Goal: Task Accomplishment & Management: Use online tool/utility

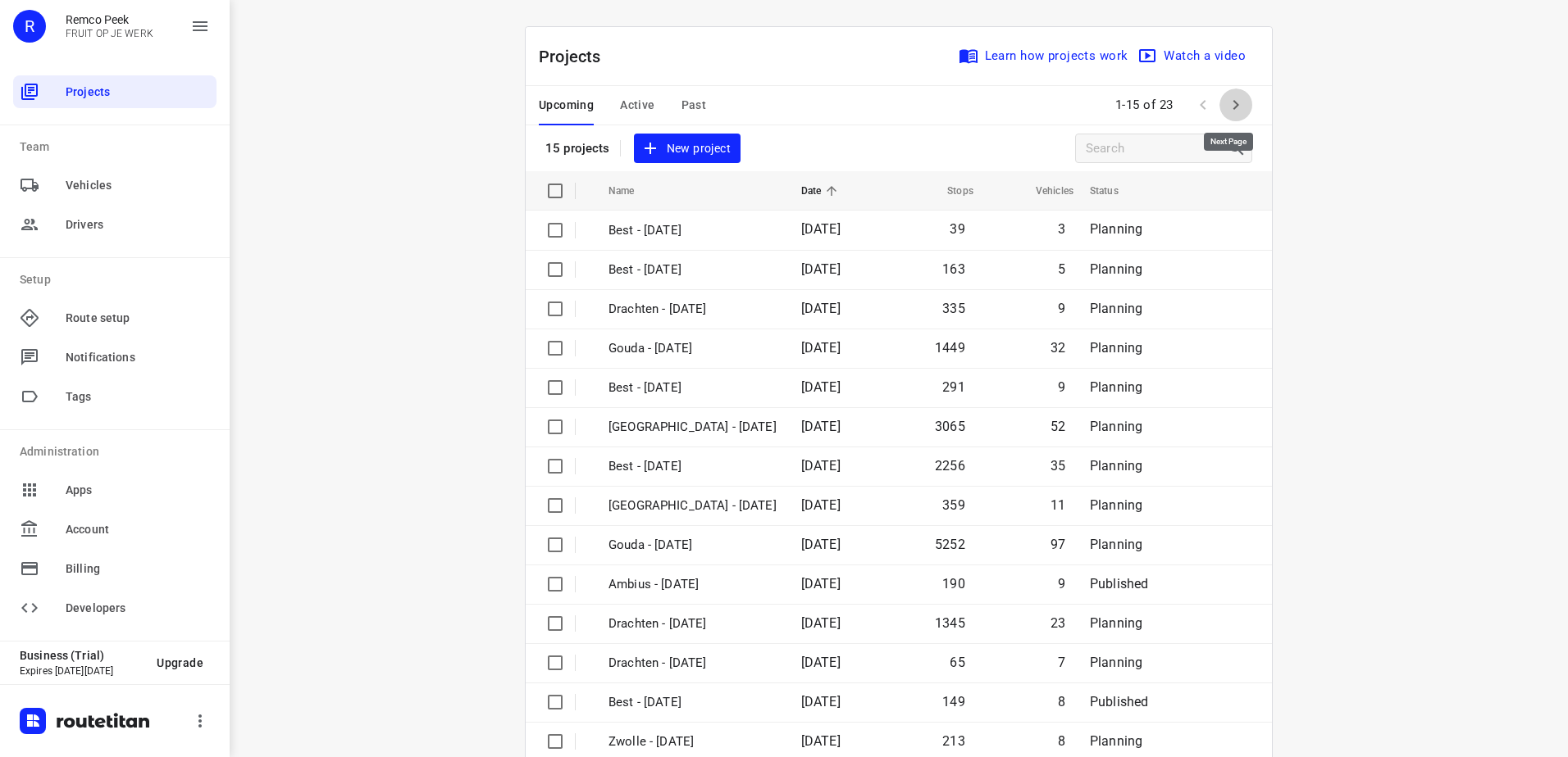
click at [1242, 108] on button "button" at bounding box center [1236, 105] width 32 height 32
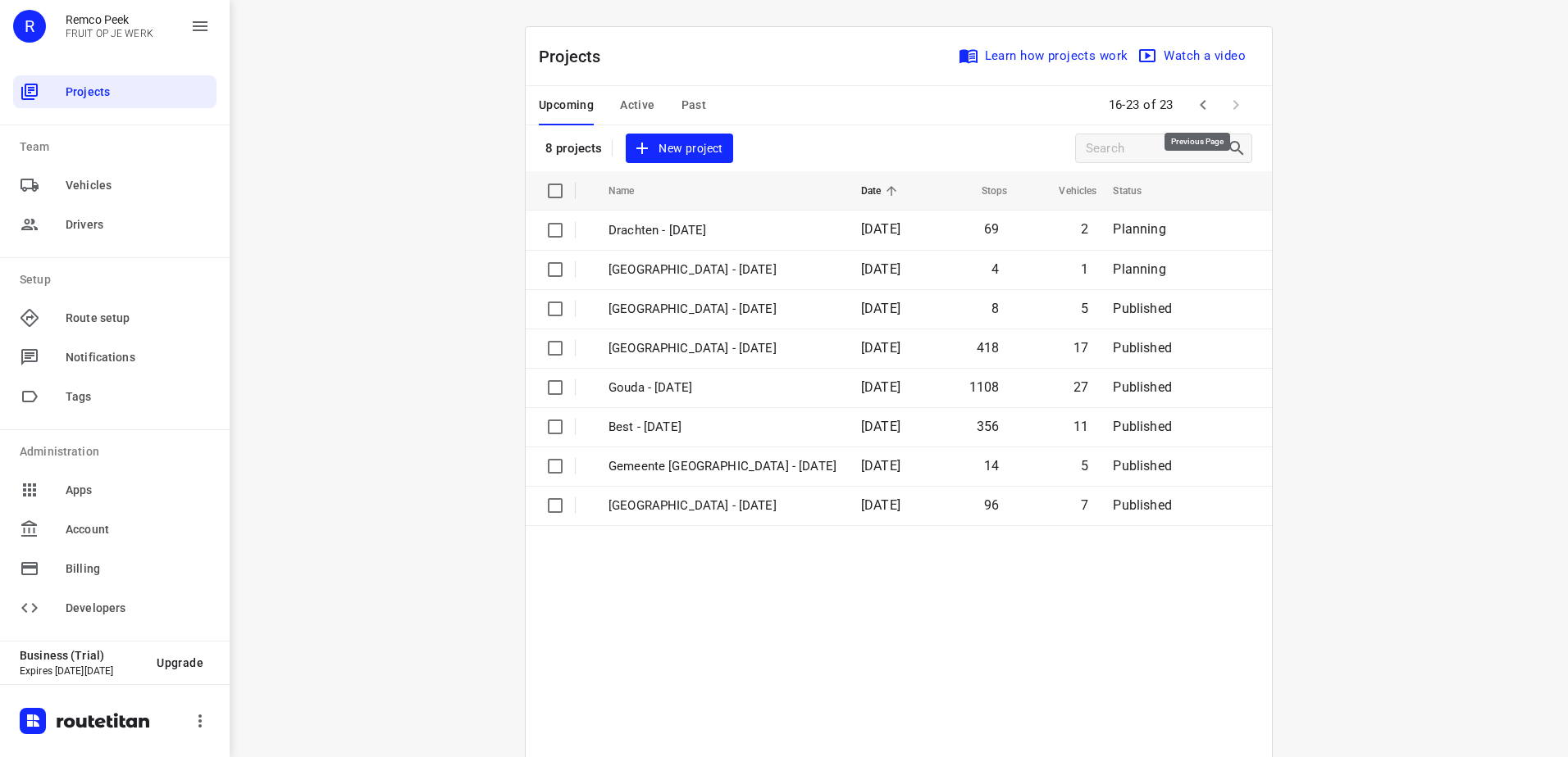
click at [1194, 100] on icon "button" at bounding box center [1203, 105] width 20 height 20
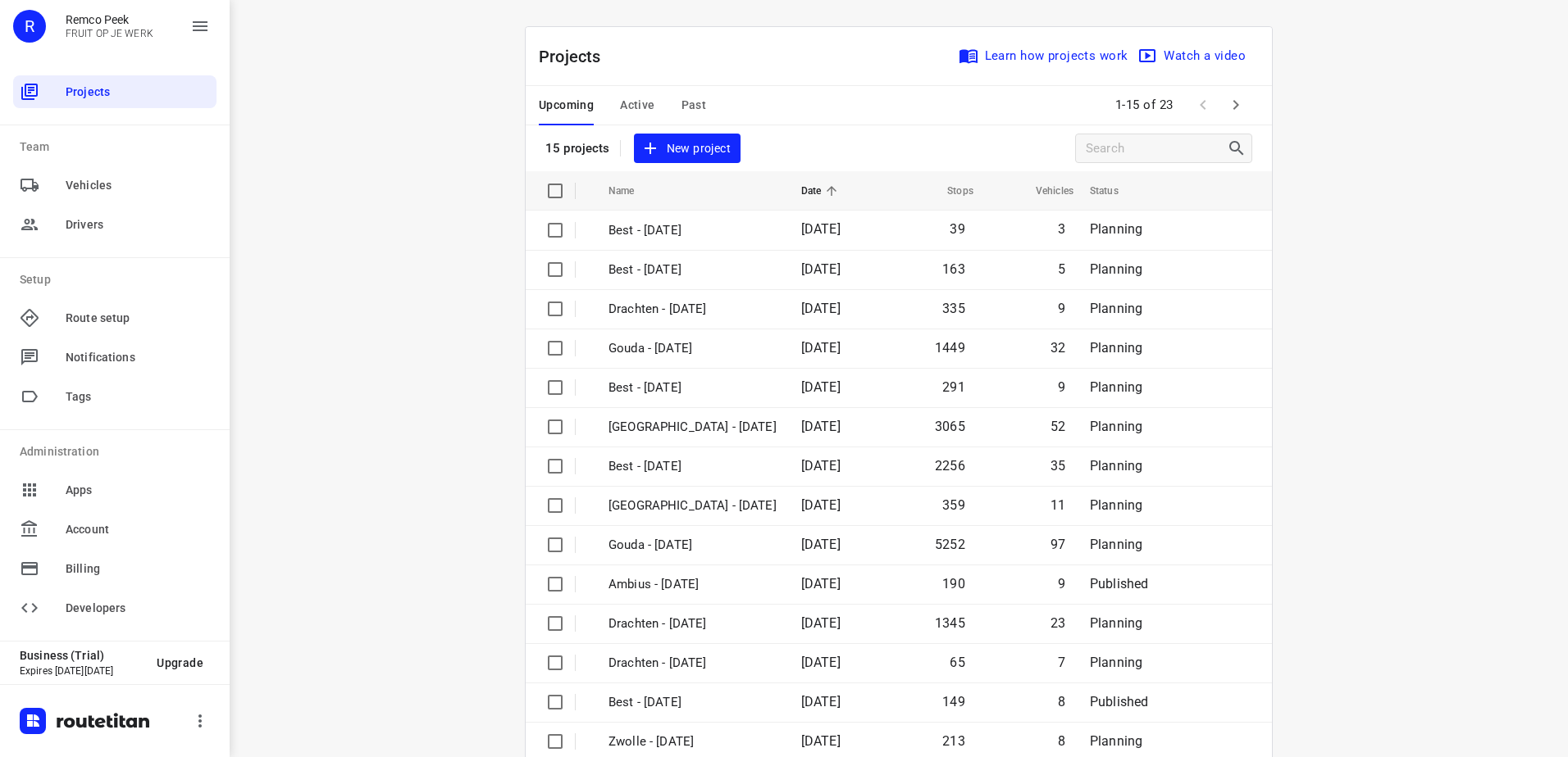
click at [641, 94] on button "Active" at bounding box center [637, 106] width 34 height 40
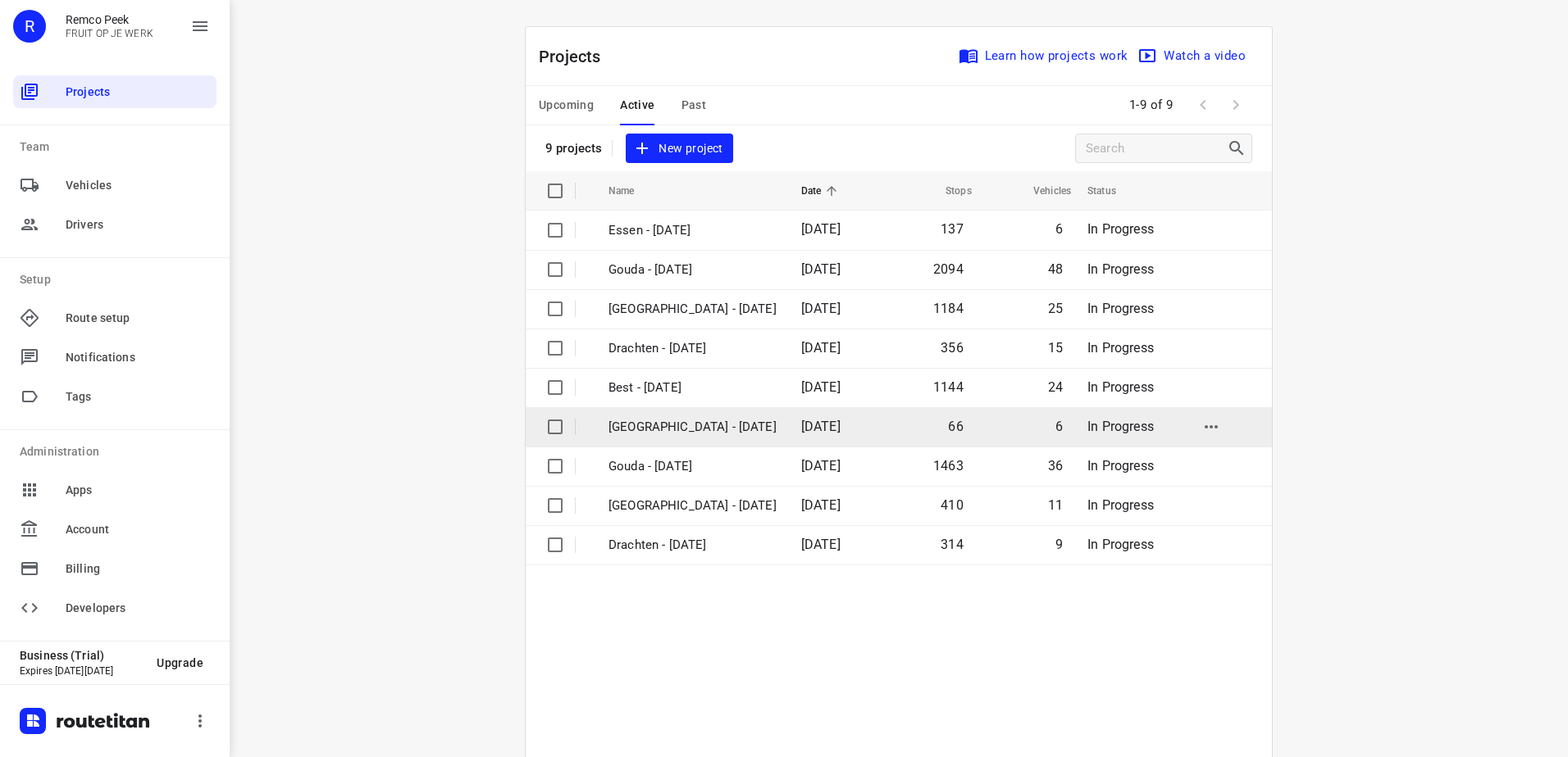
click at [691, 431] on p "[GEOGRAPHIC_DATA] - [DATE]" at bounding box center [692, 427] width 168 height 19
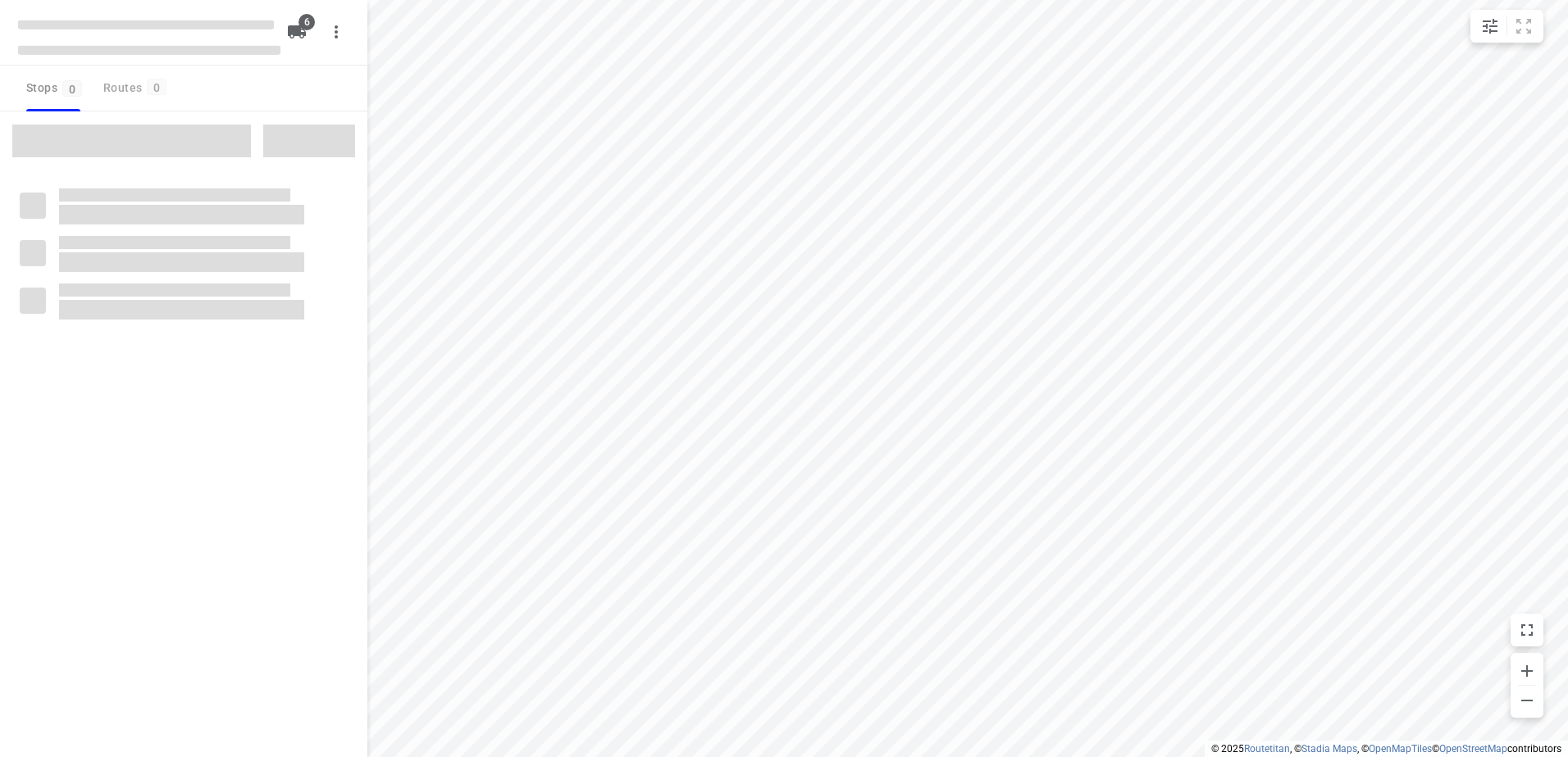
checkbox input "true"
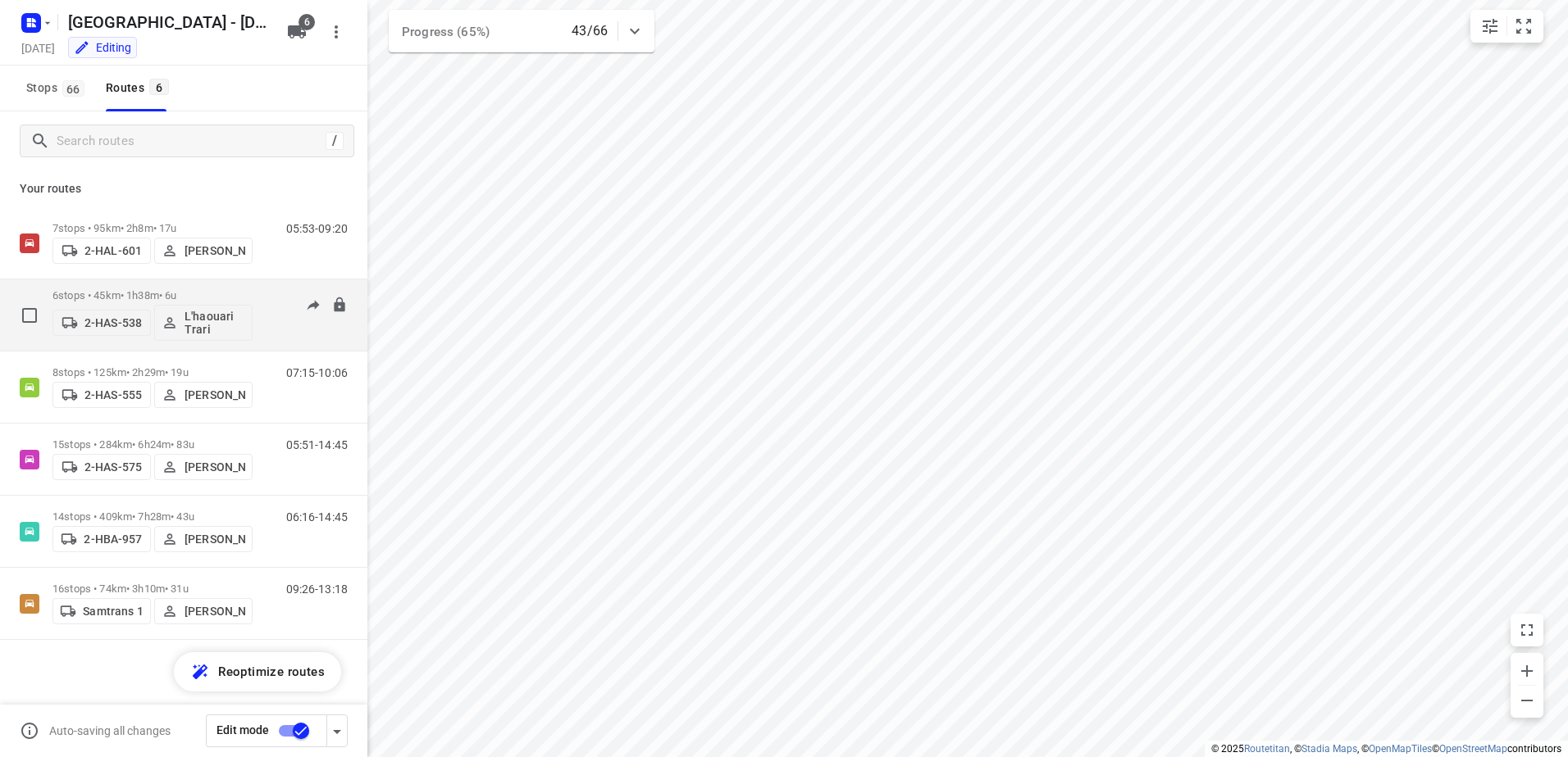
click at [97, 289] on div "6 stops • 45km • 1h38m • 6u 2-HAS-538 L'haouari Trari" at bounding box center [153, 315] width 200 height 68
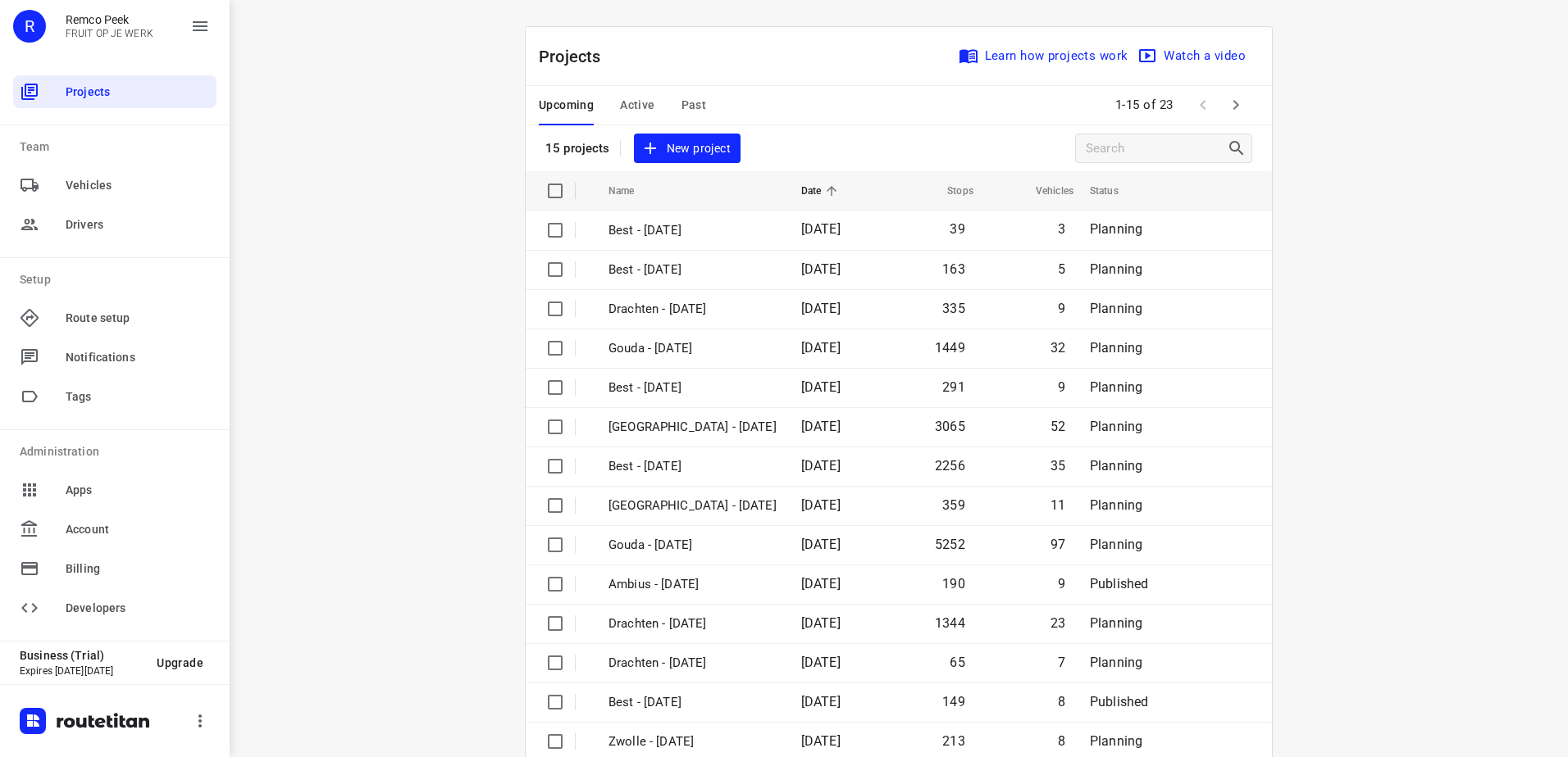
click at [640, 105] on span "Active" at bounding box center [637, 105] width 34 height 21
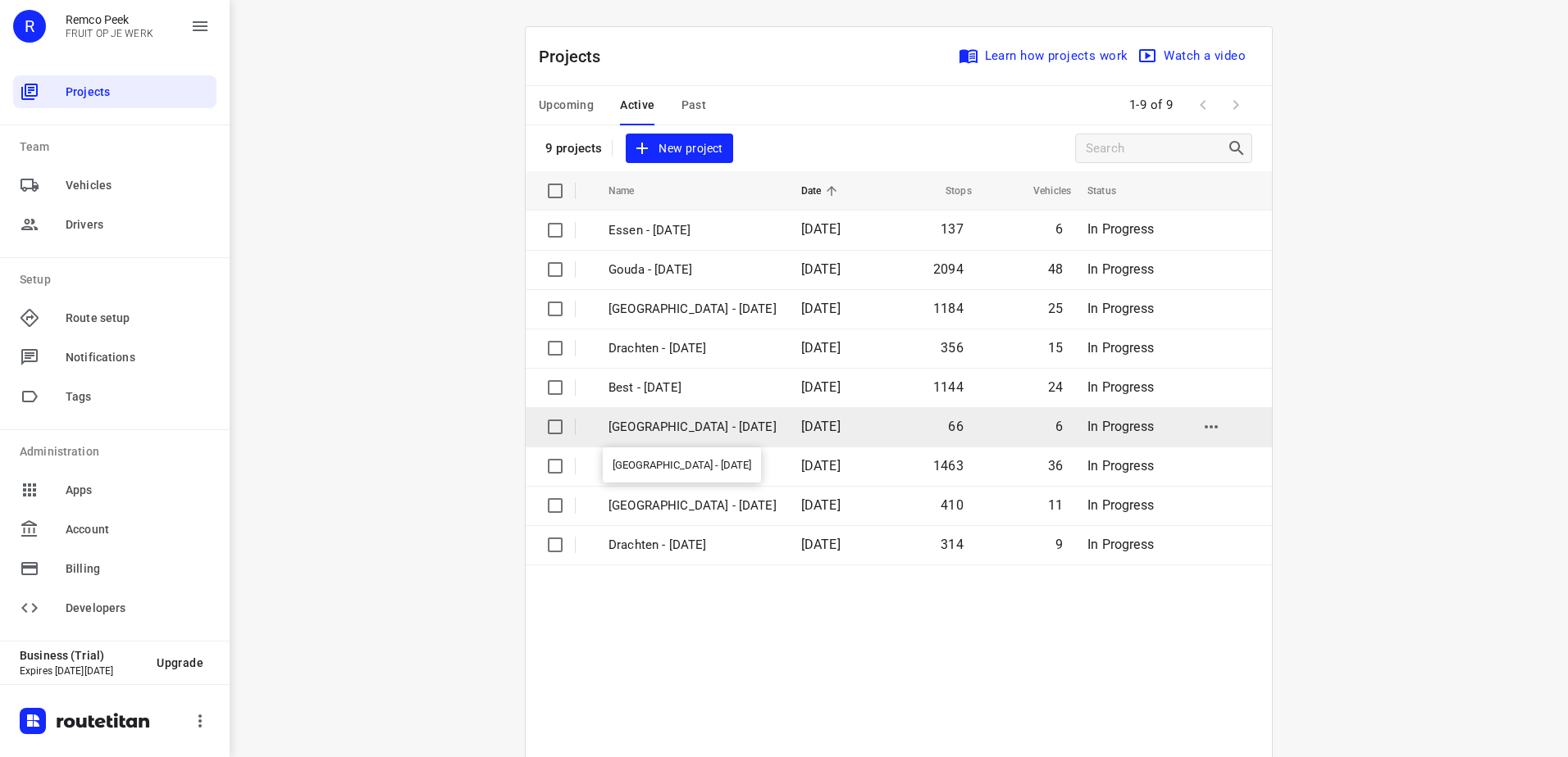
click at [684, 422] on p "[GEOGRAPHIC_DATA] - [DATE]" at bounding box center [692, 427] width 168 height 19
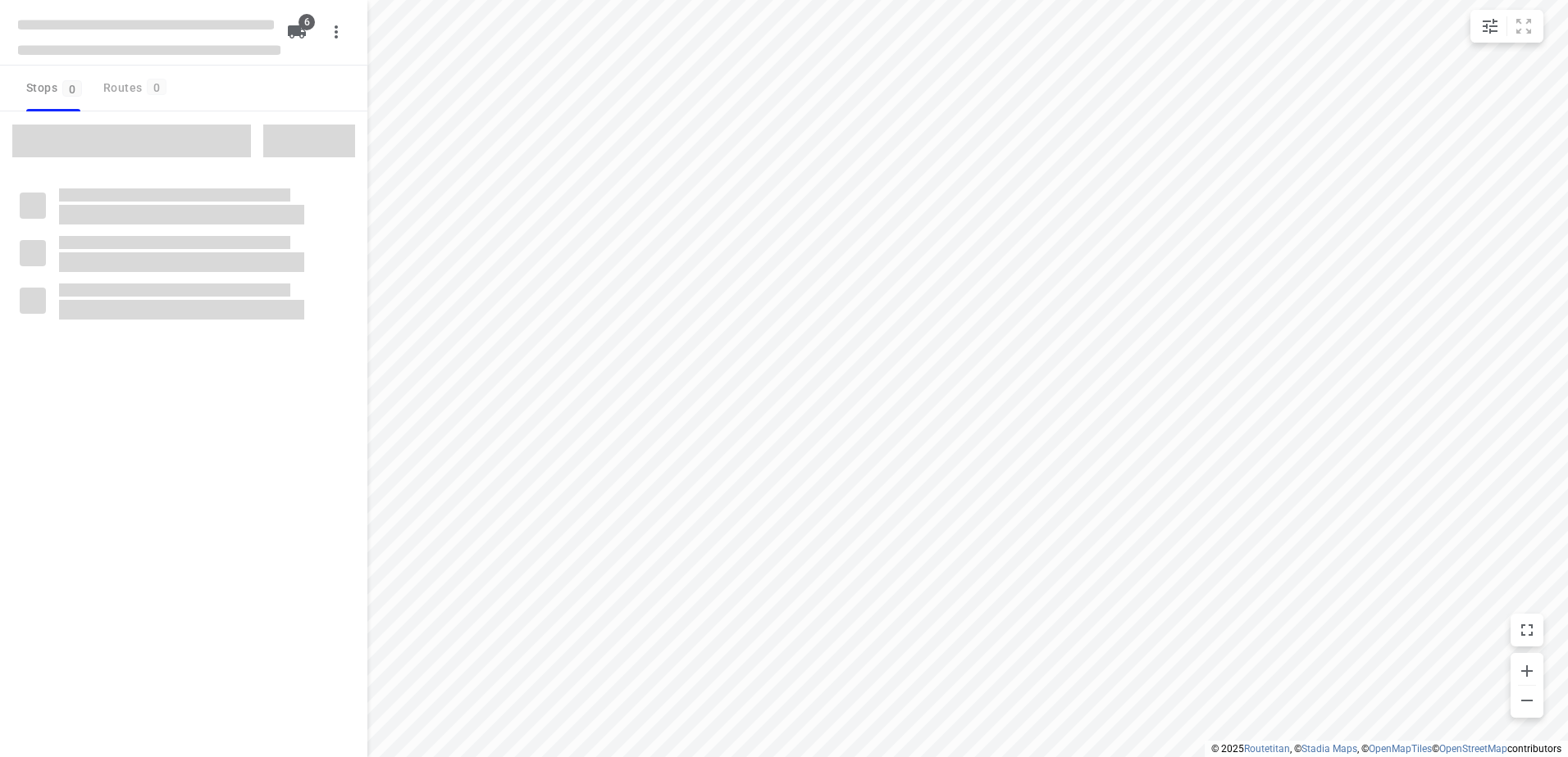
checkbox input "true"
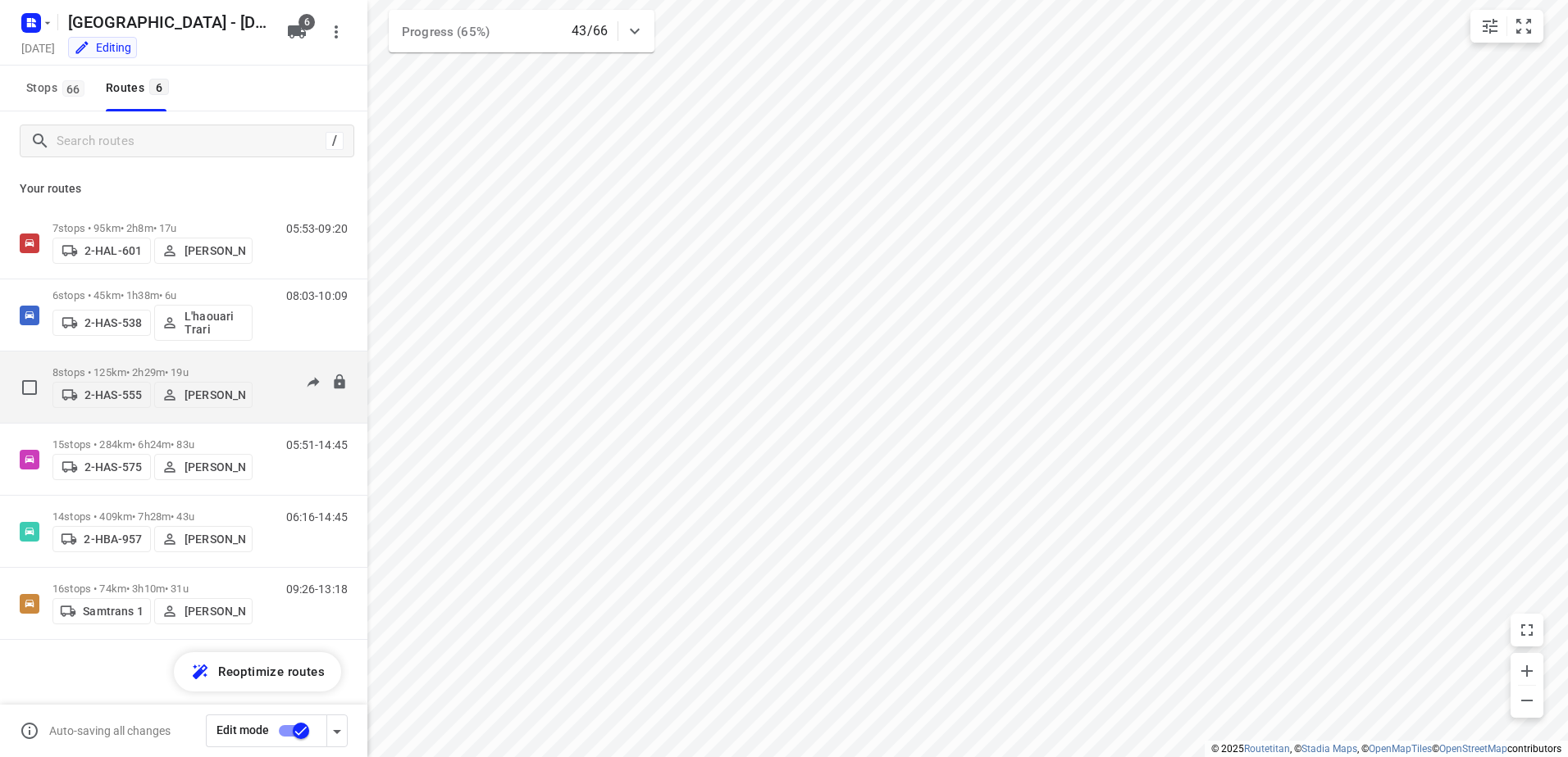
click at [94, 366] on p "8 stops • 125km • 2h29m • 19u" at bounding box center [153, 373] width 200 height 13
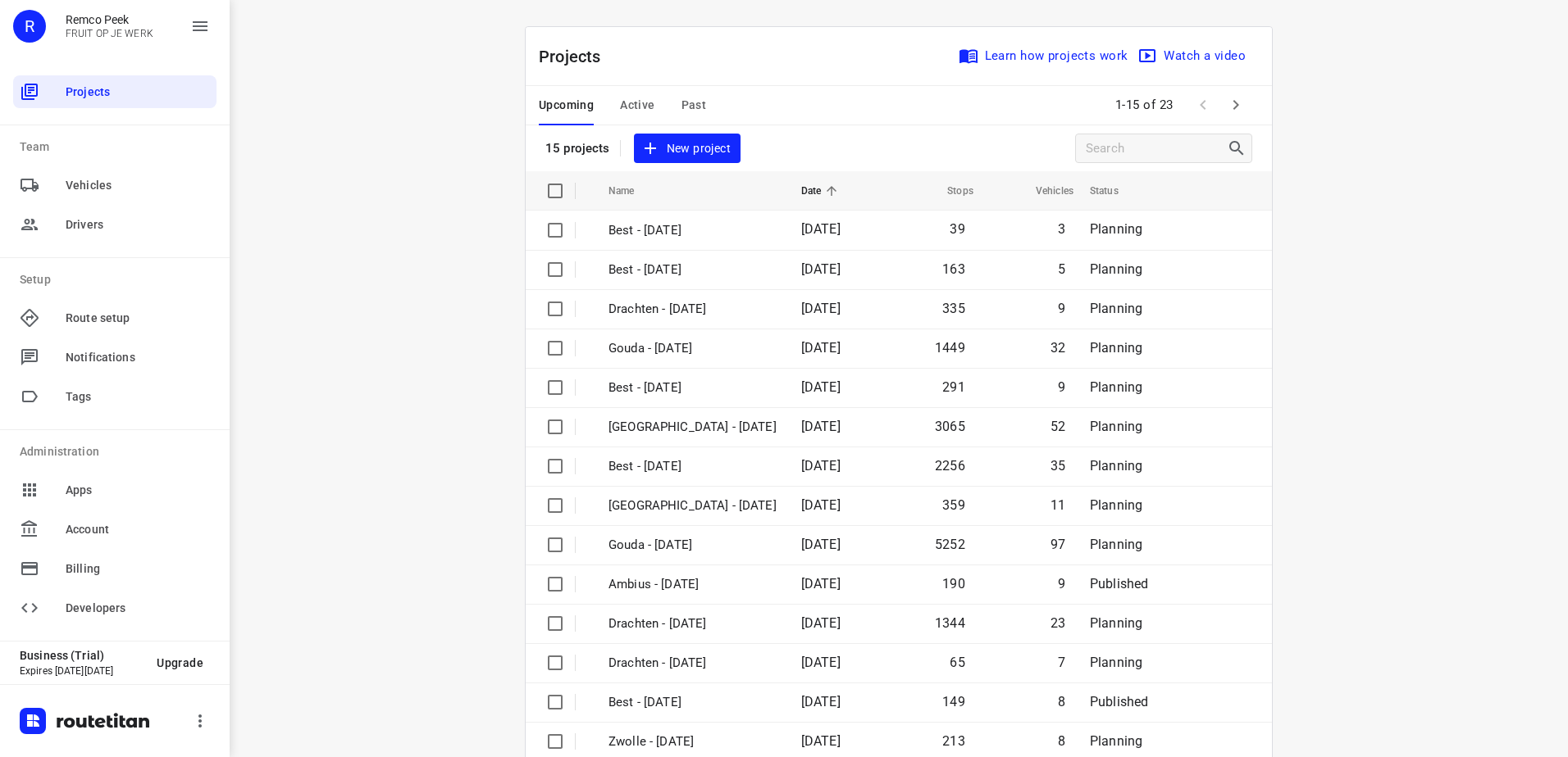
click at [648, 102] on span "Active" at bounding box center [637, 105] width 34 height 21
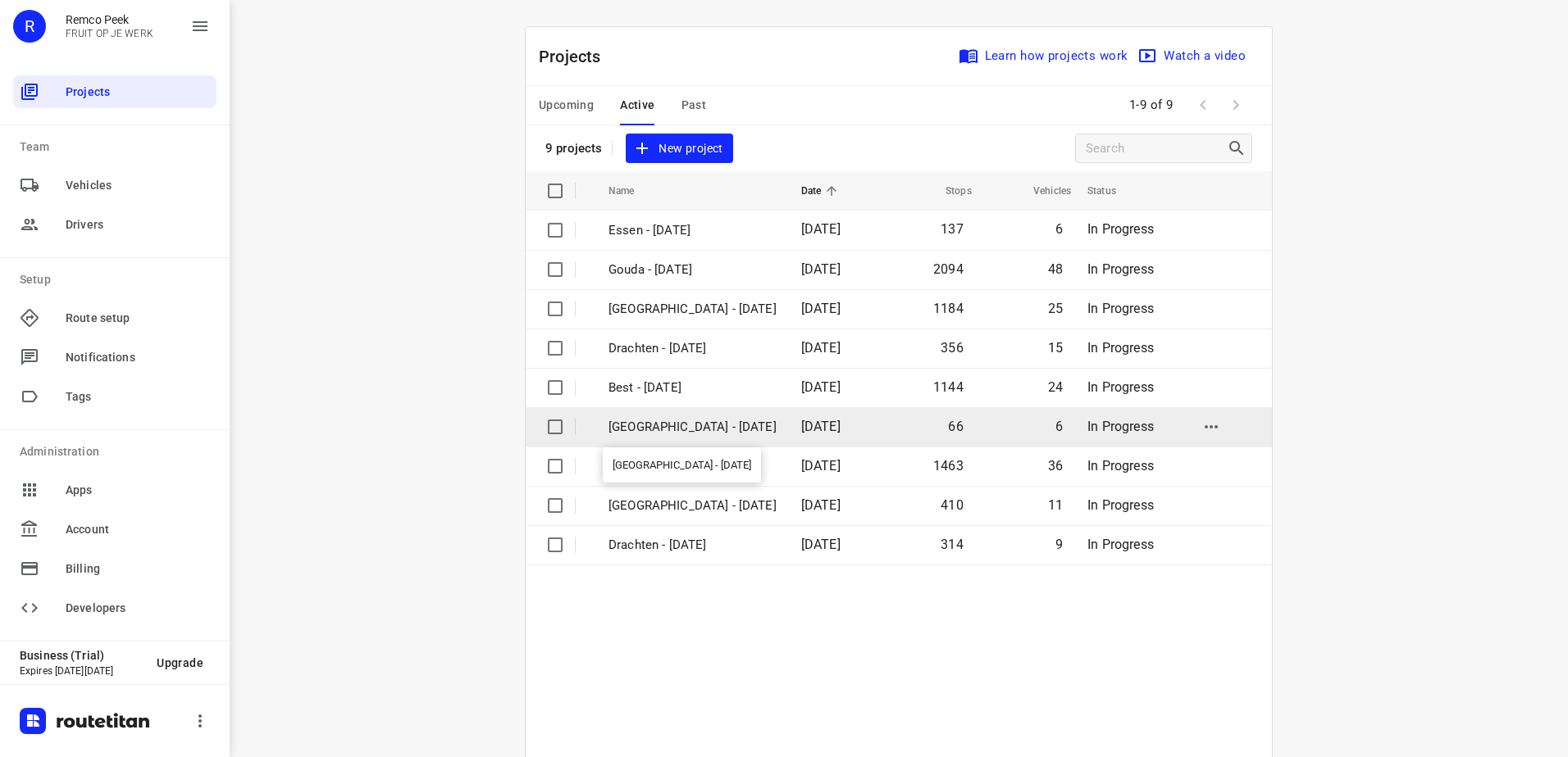
click at [653, 425] on p "[GEOGRAPHIC_DATA] - [DATE]" at bounding box center [692, 427] width 168 height 19
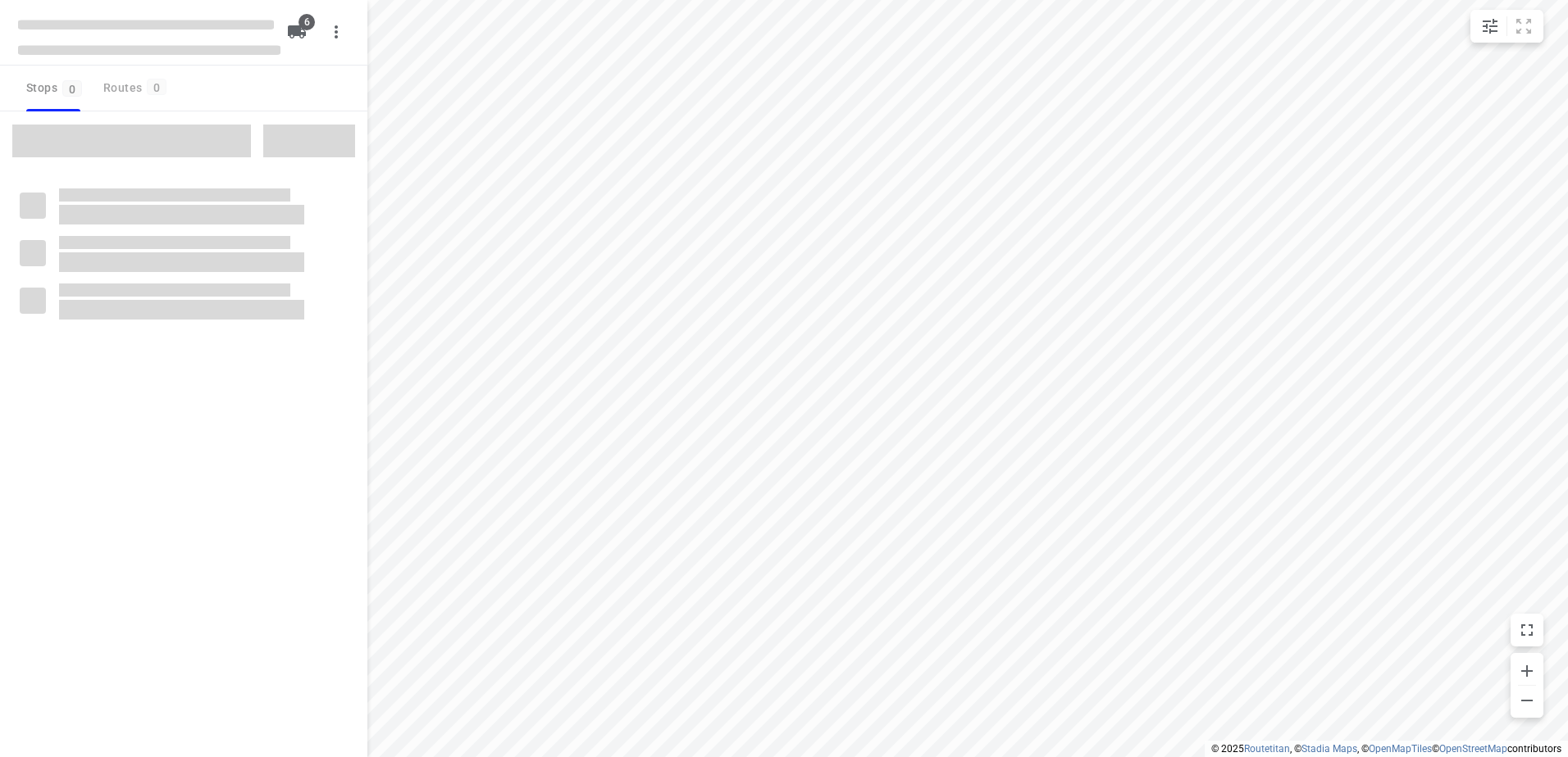
checkbox input "true"
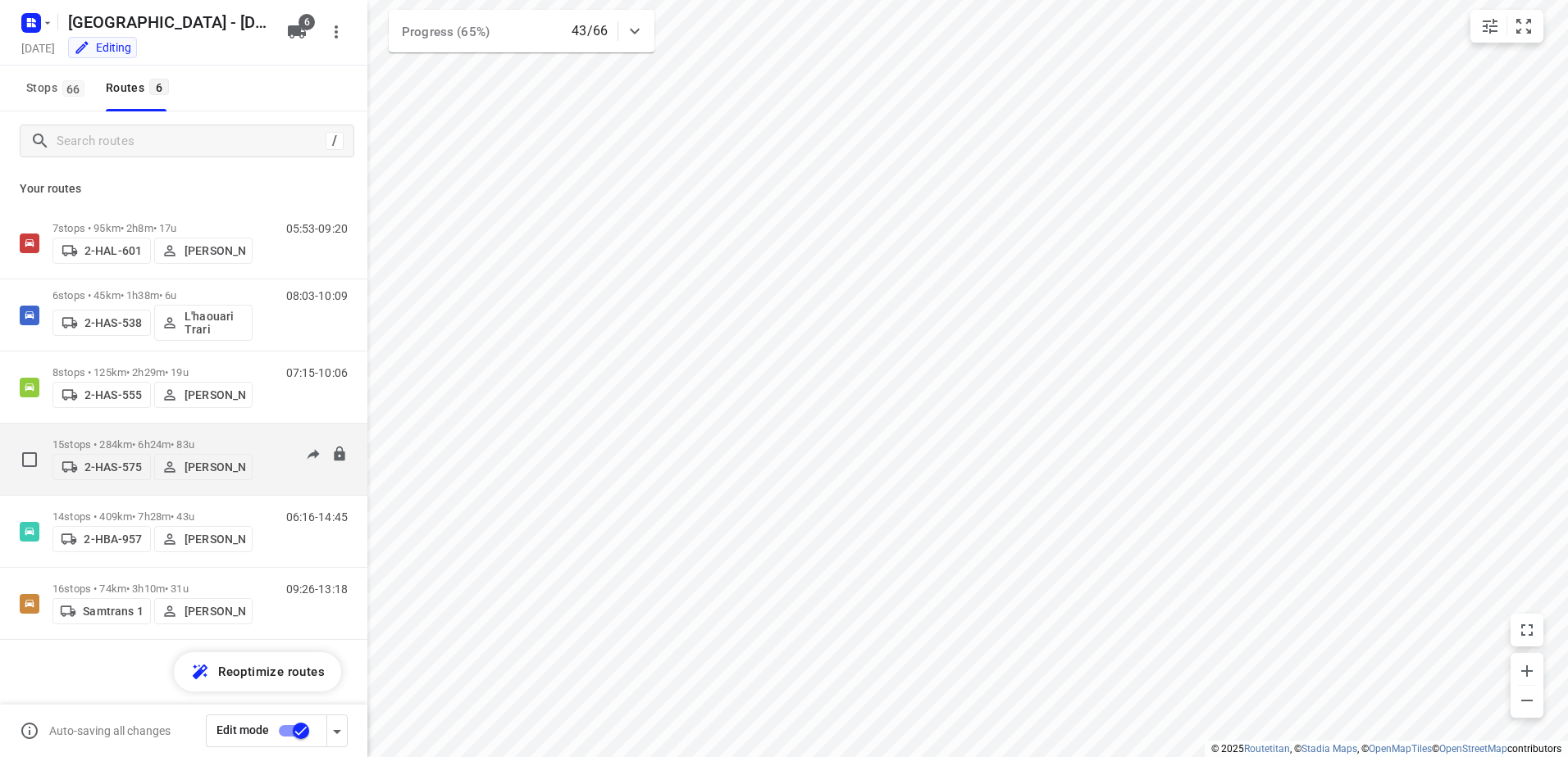
click at [137, 451] on div "2-HAS-575 [PERSON_NAME]" at bounding box center [153, 466] width 200 height 30
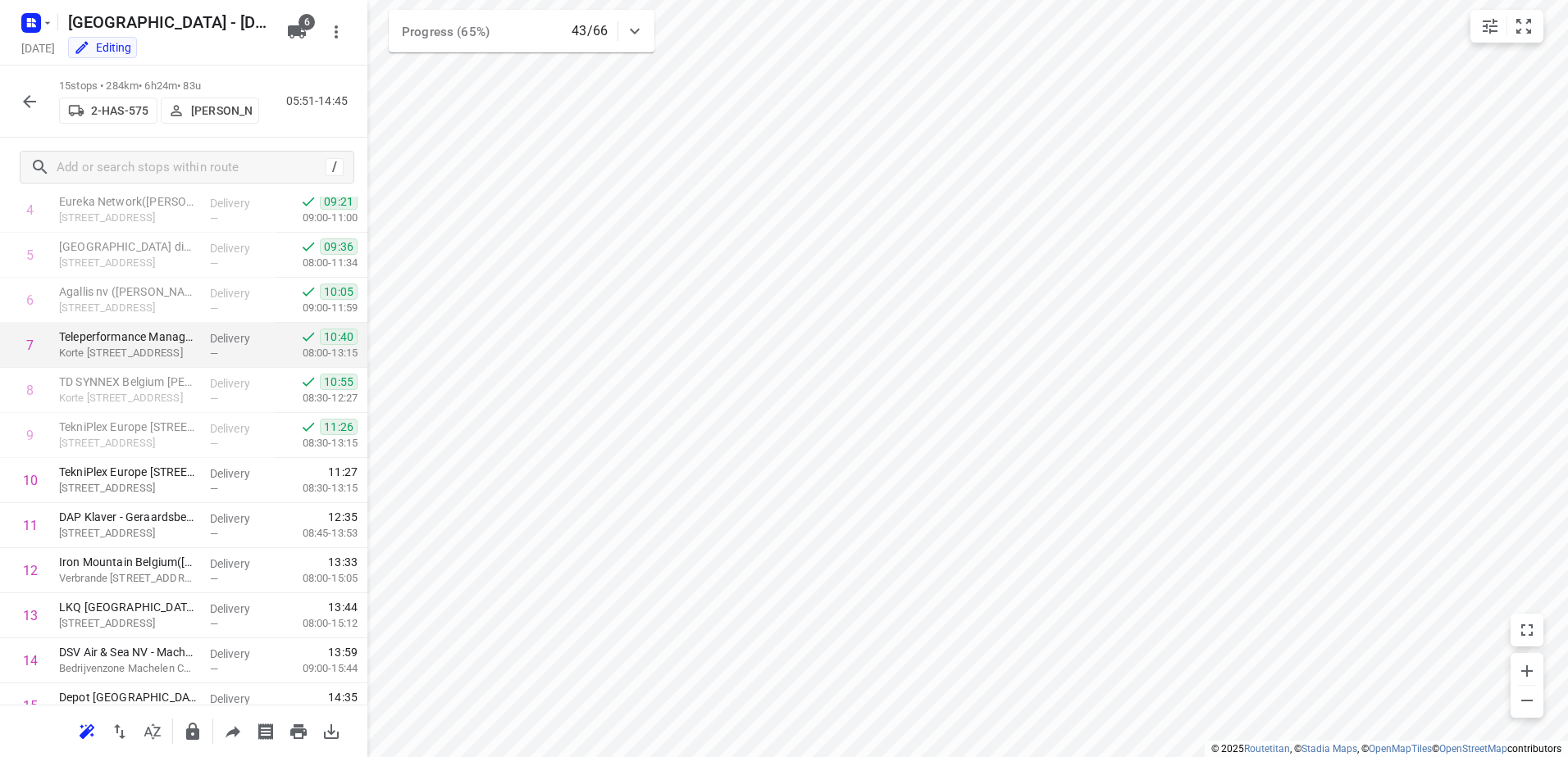
scroll to position [295, 0]
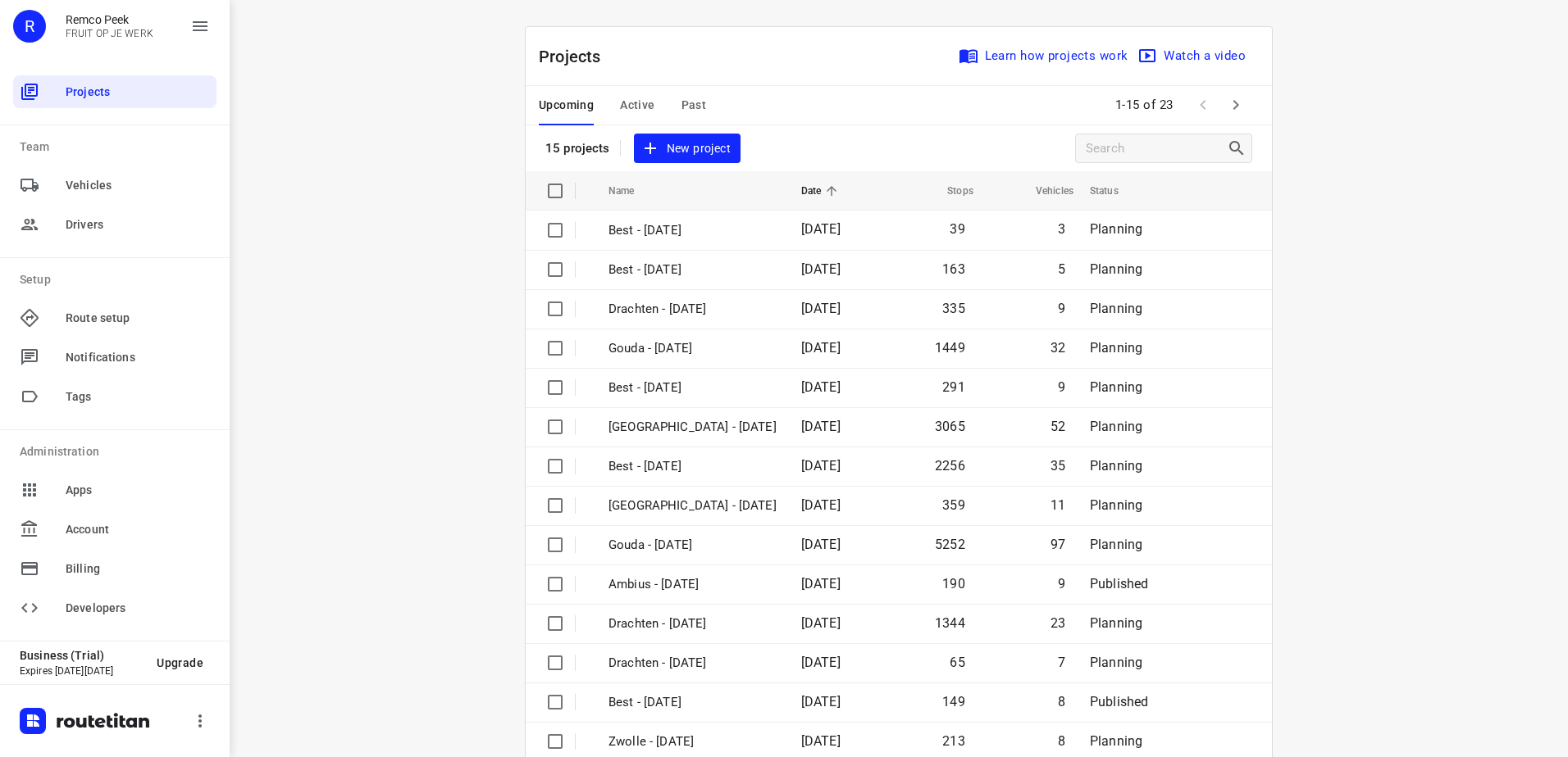
click at [631, 97] on span "Active" at bounding box center [637, 105] width 34 height 21
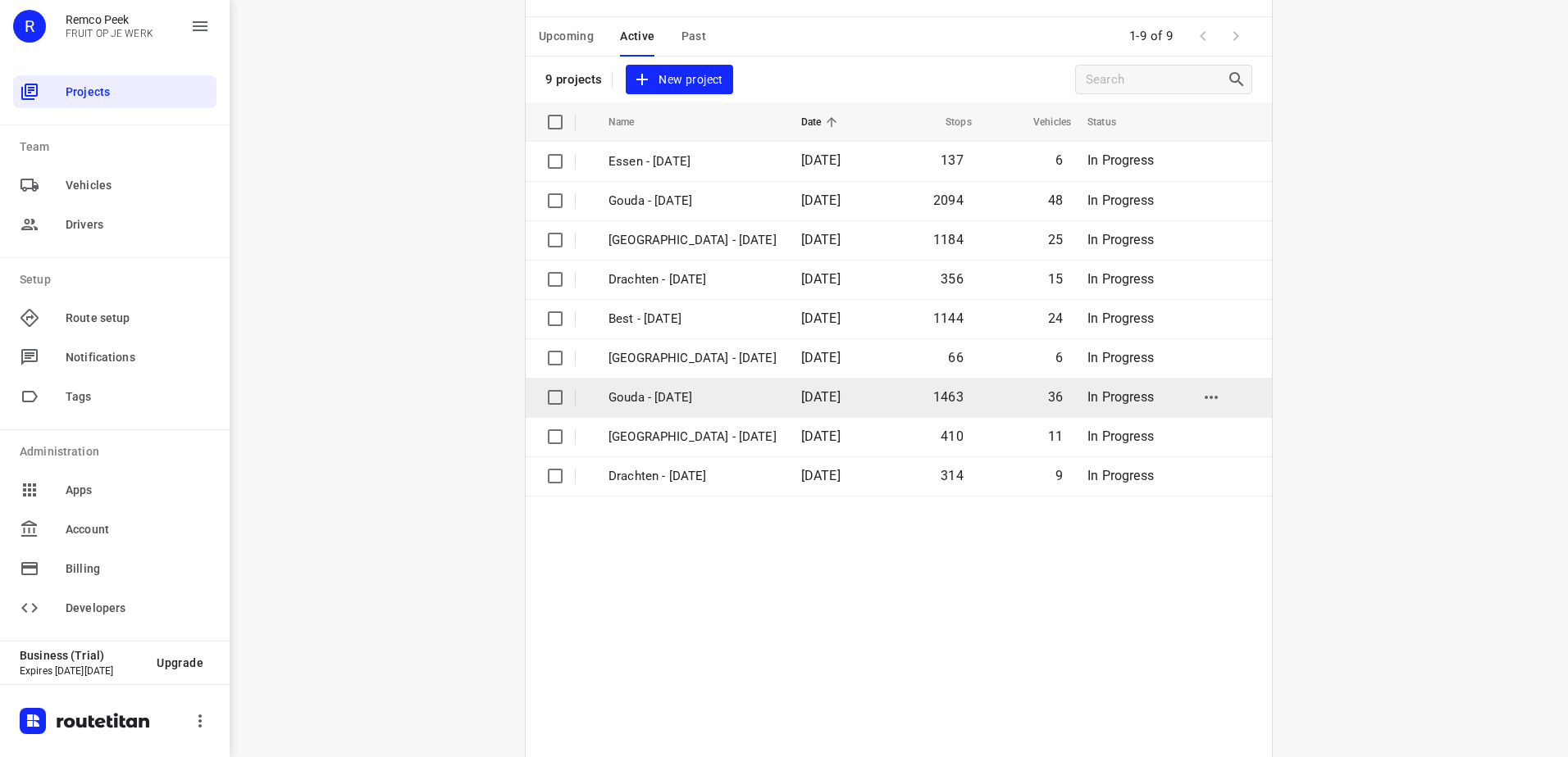
scroll to position [110, 0]
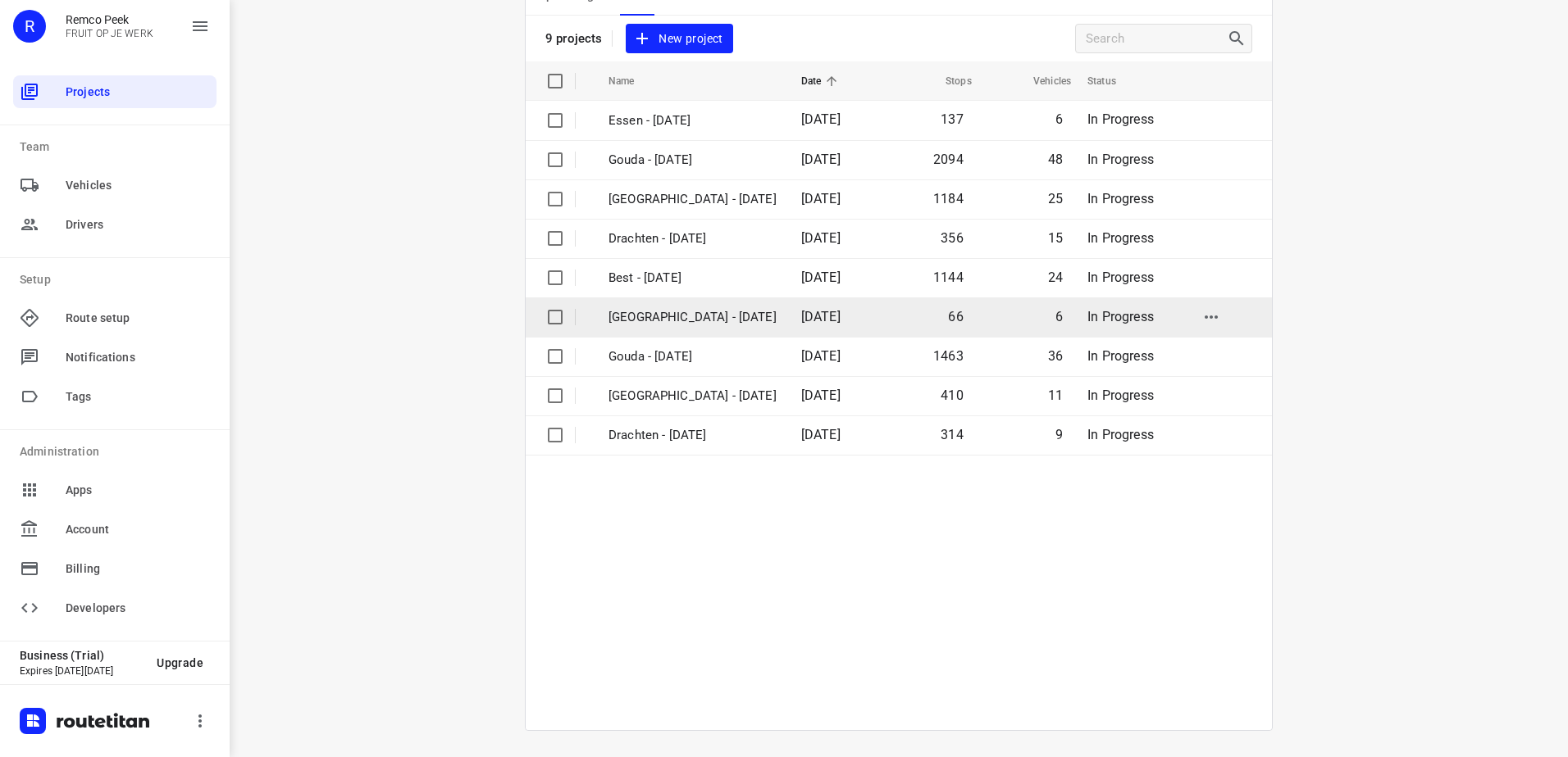
click at [681, 318] on p "[GEOGRAPHIC_DATA] - [DATE]" at bounding box center [692, 318] width 168 height 19
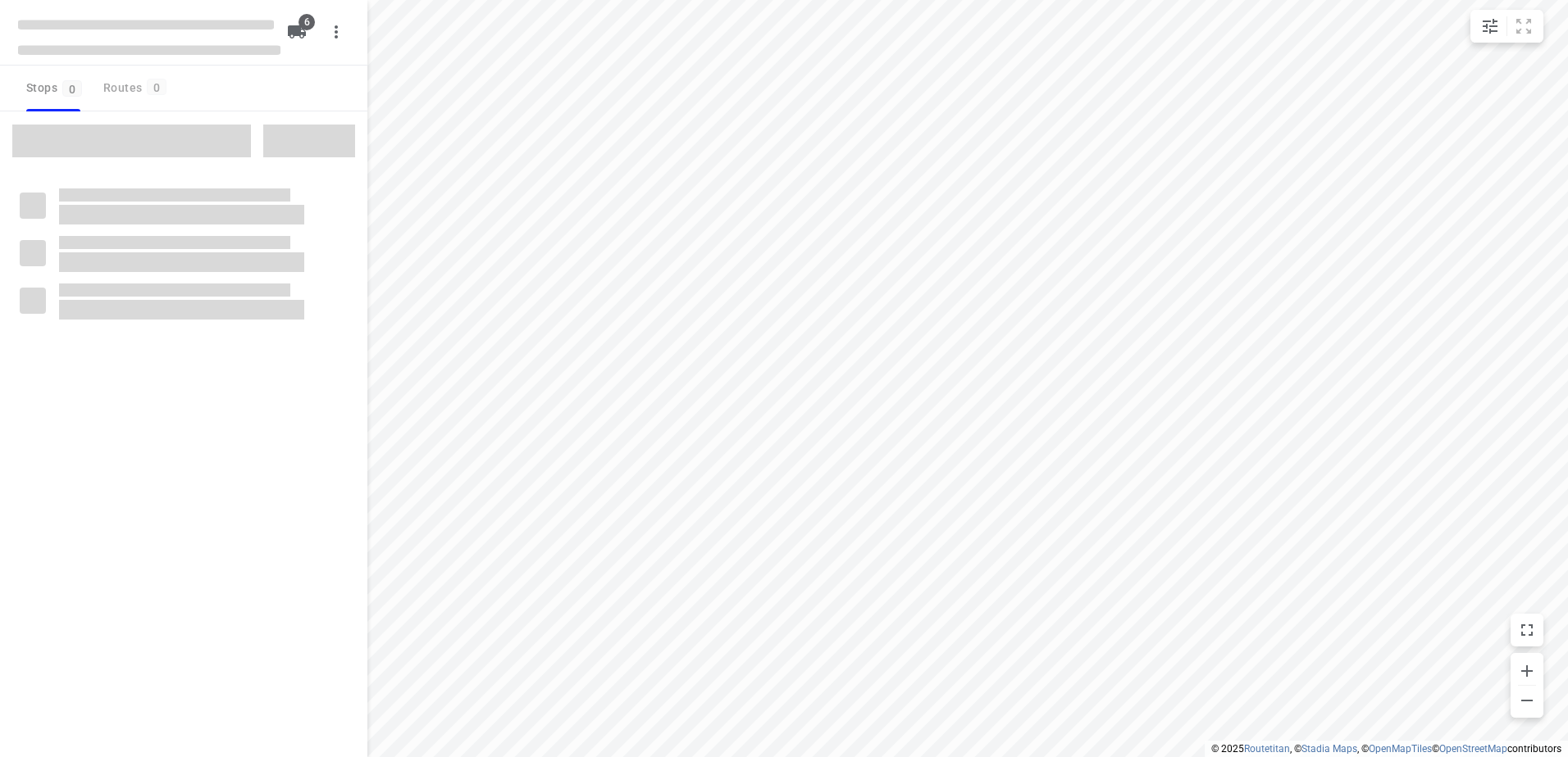
checkbox input "true"
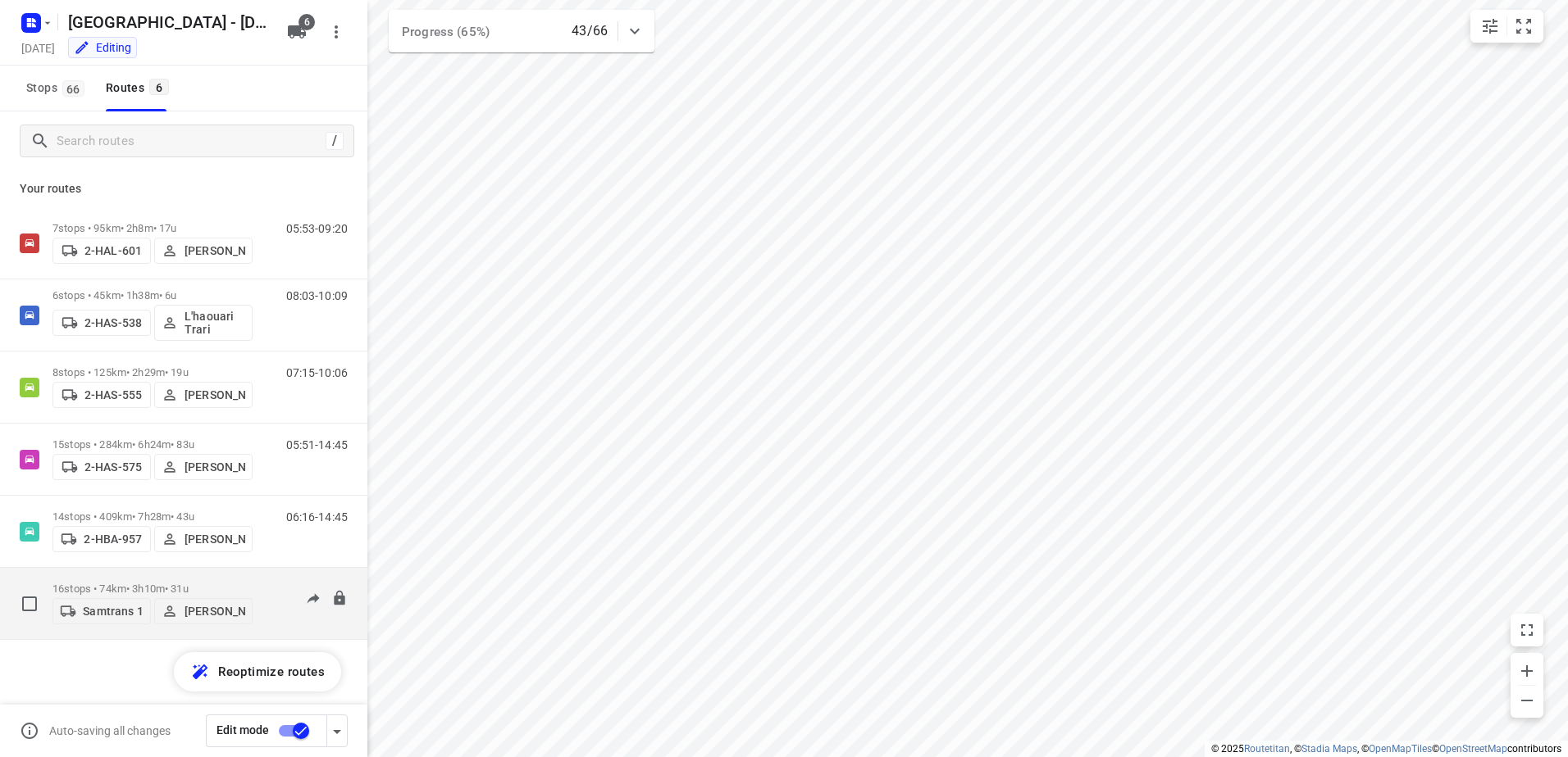
click at [120, 585] on p "16 stops • 74km • 3h10m • 31u" at bounding box center [153, 589] width 200 height 13
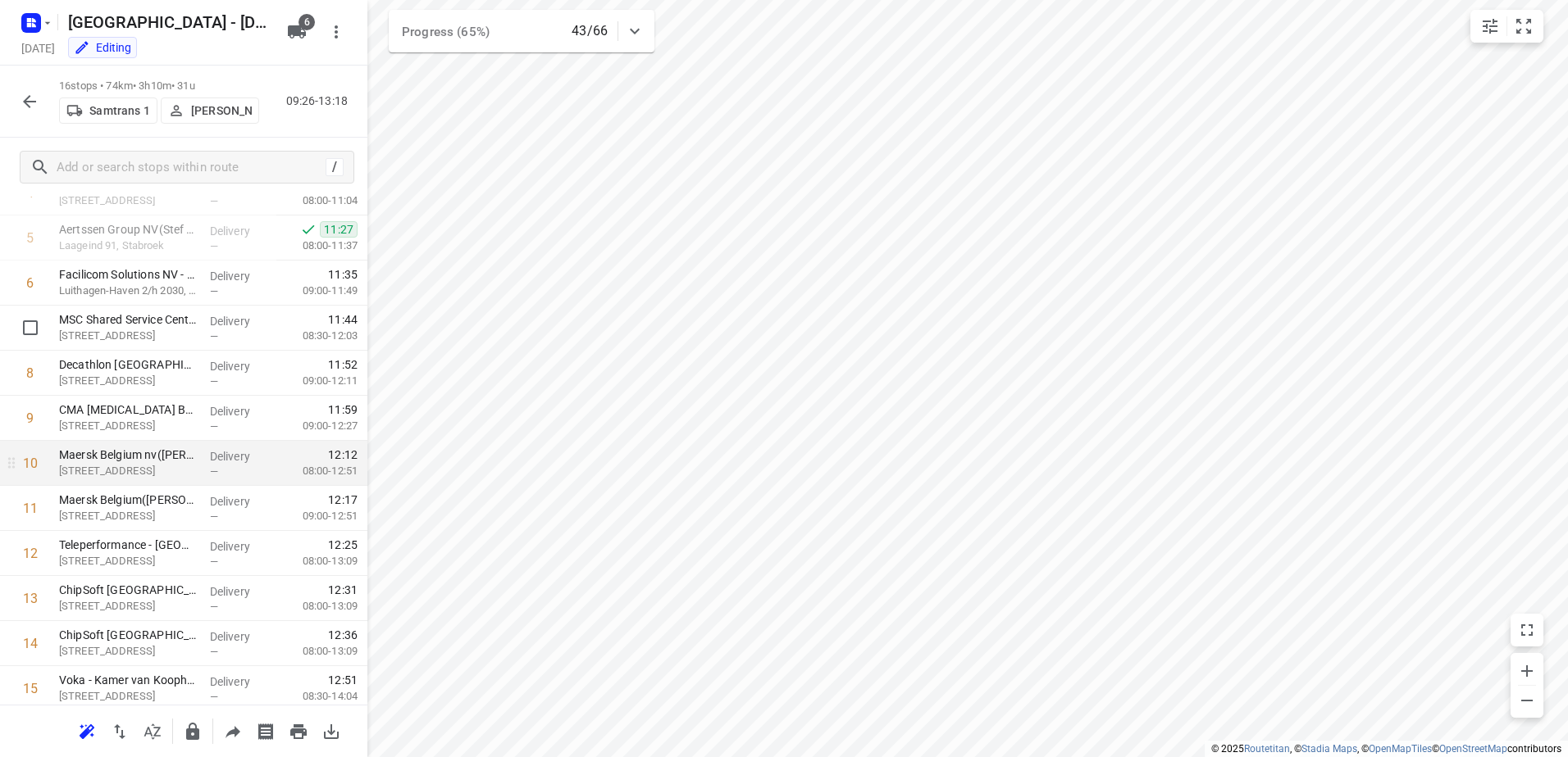
scroll to position [340, 0]
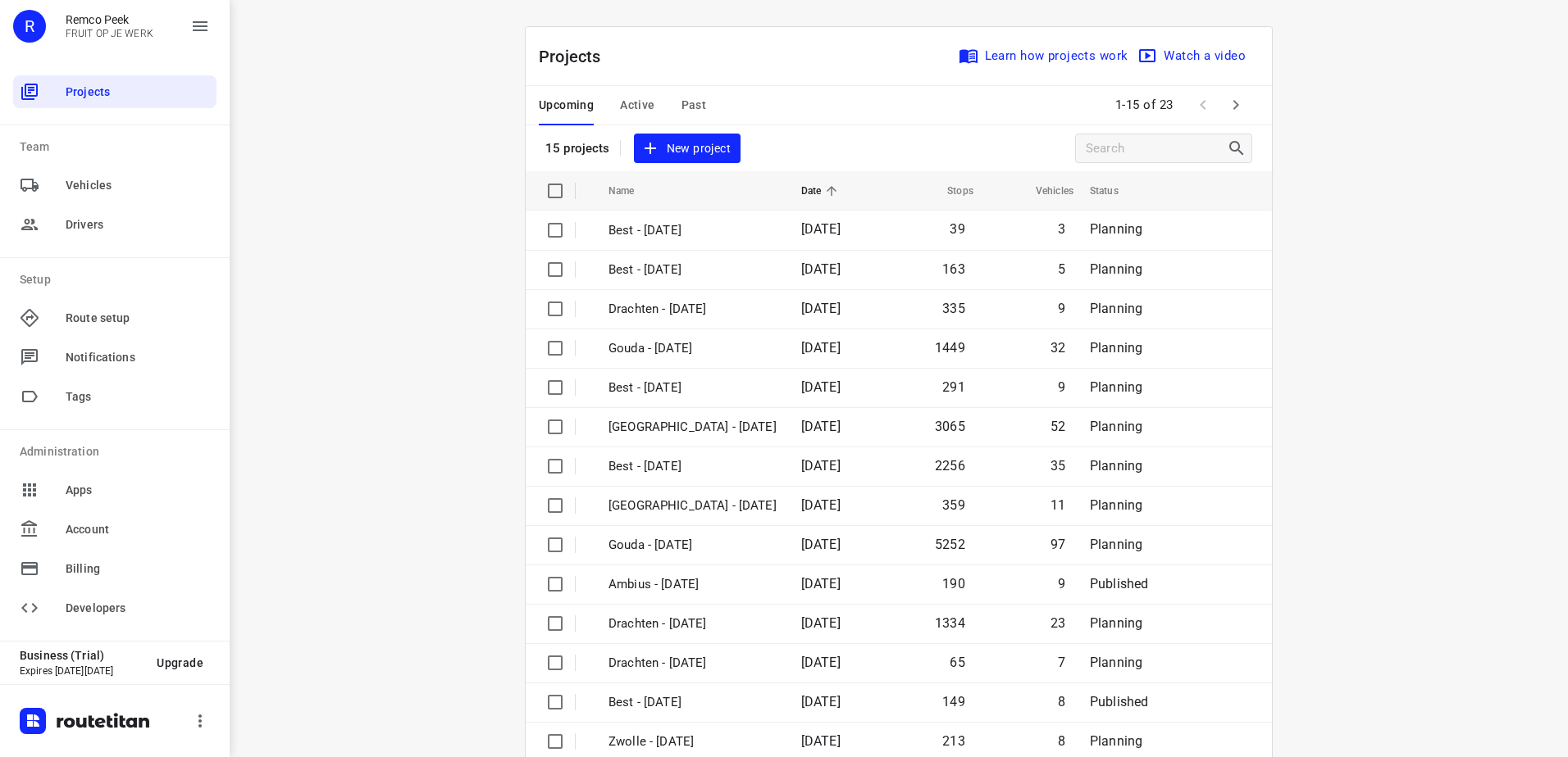
click at [638, 93] on button "Active" at bounding box center [637, 106] width 34 height 40
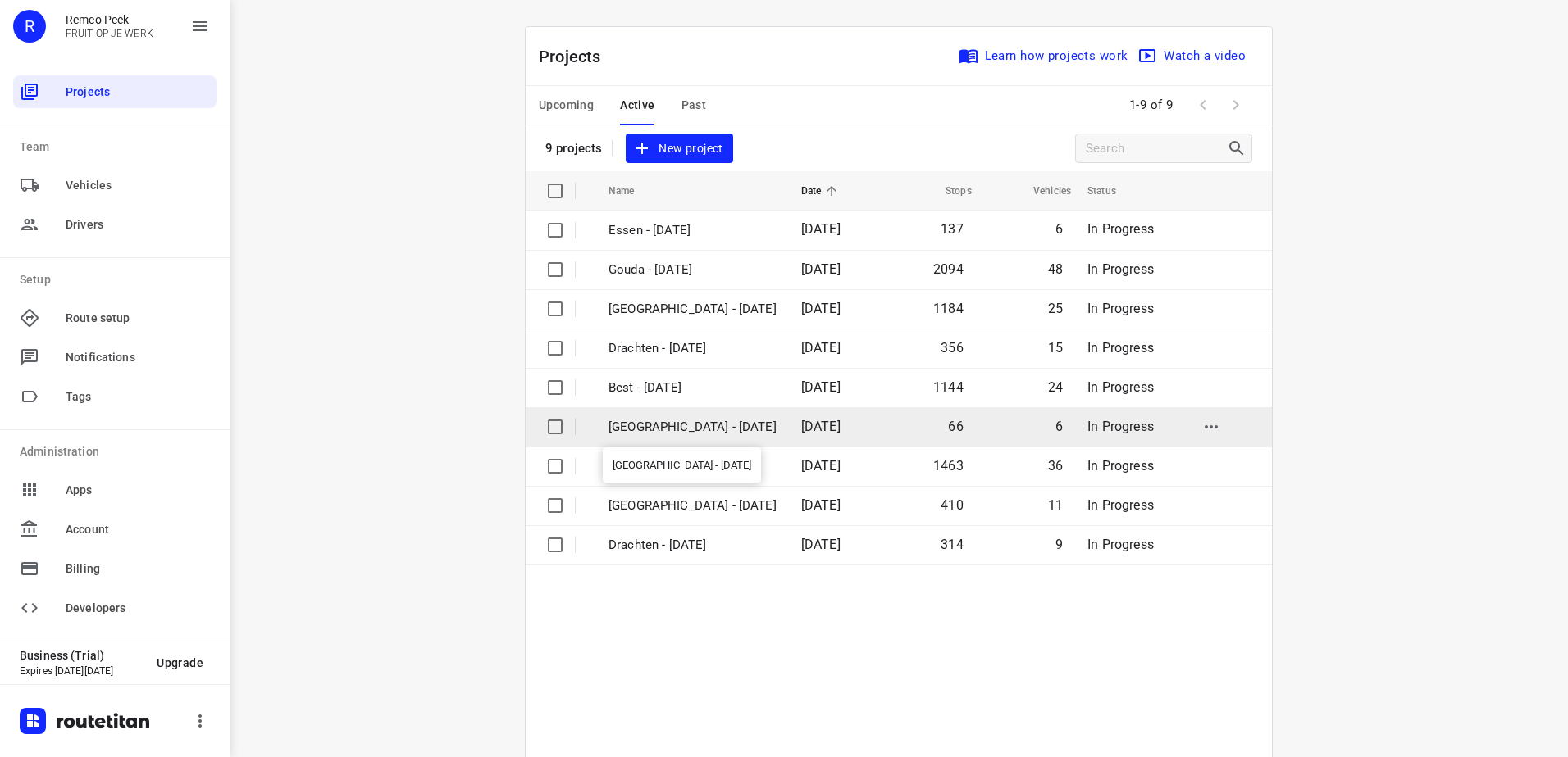
click at [660, 434] on p "[GEOGRAPHIC_DATA] - [DATE]" at bounding box center [692, 427] width 168 height 19
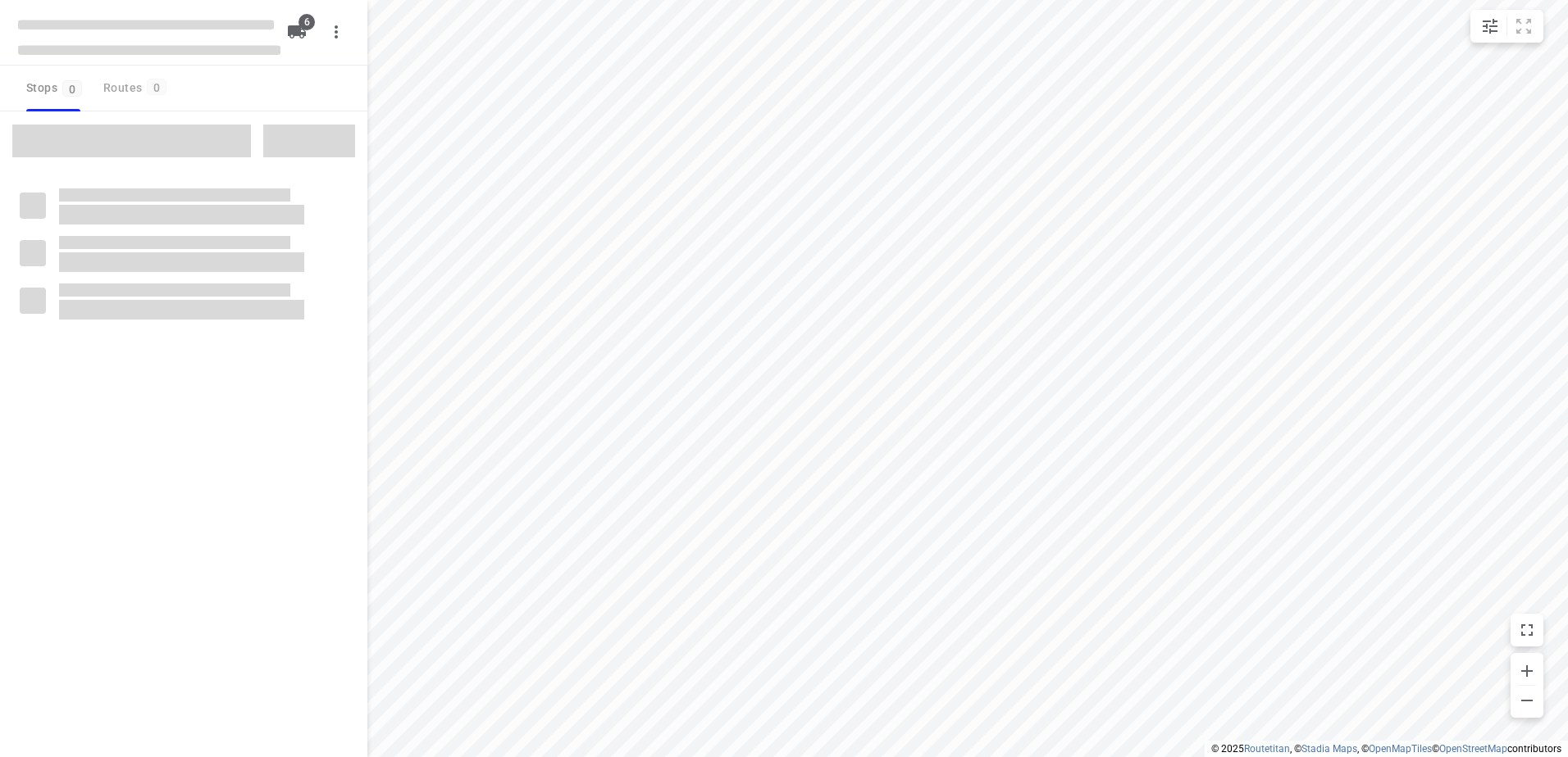
checkbox input "true"
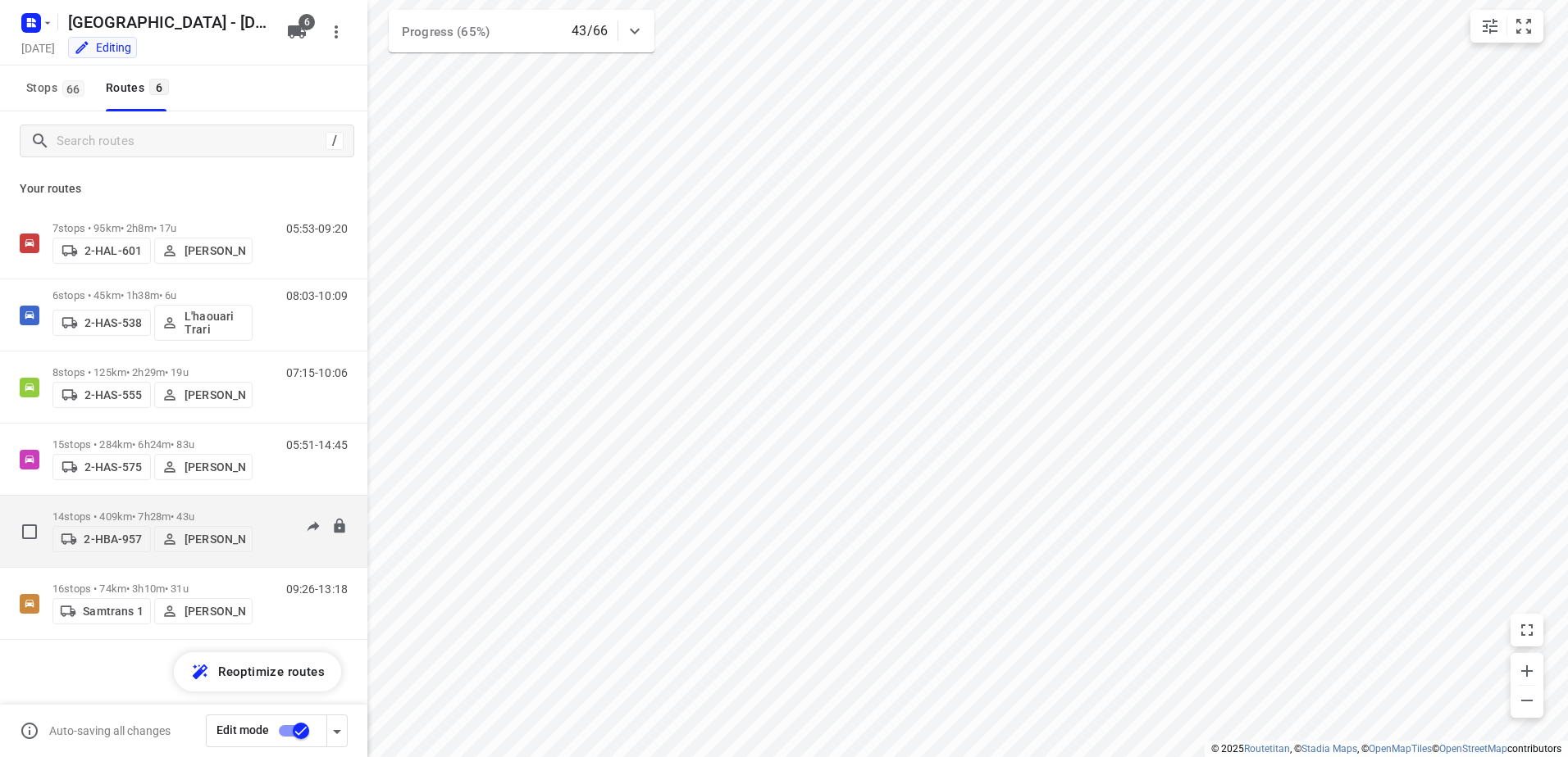
click at [126, 517] on p "14 stops • 409km • 7h28m • 43u" at bounding box center [153, 517] width 200 height 13
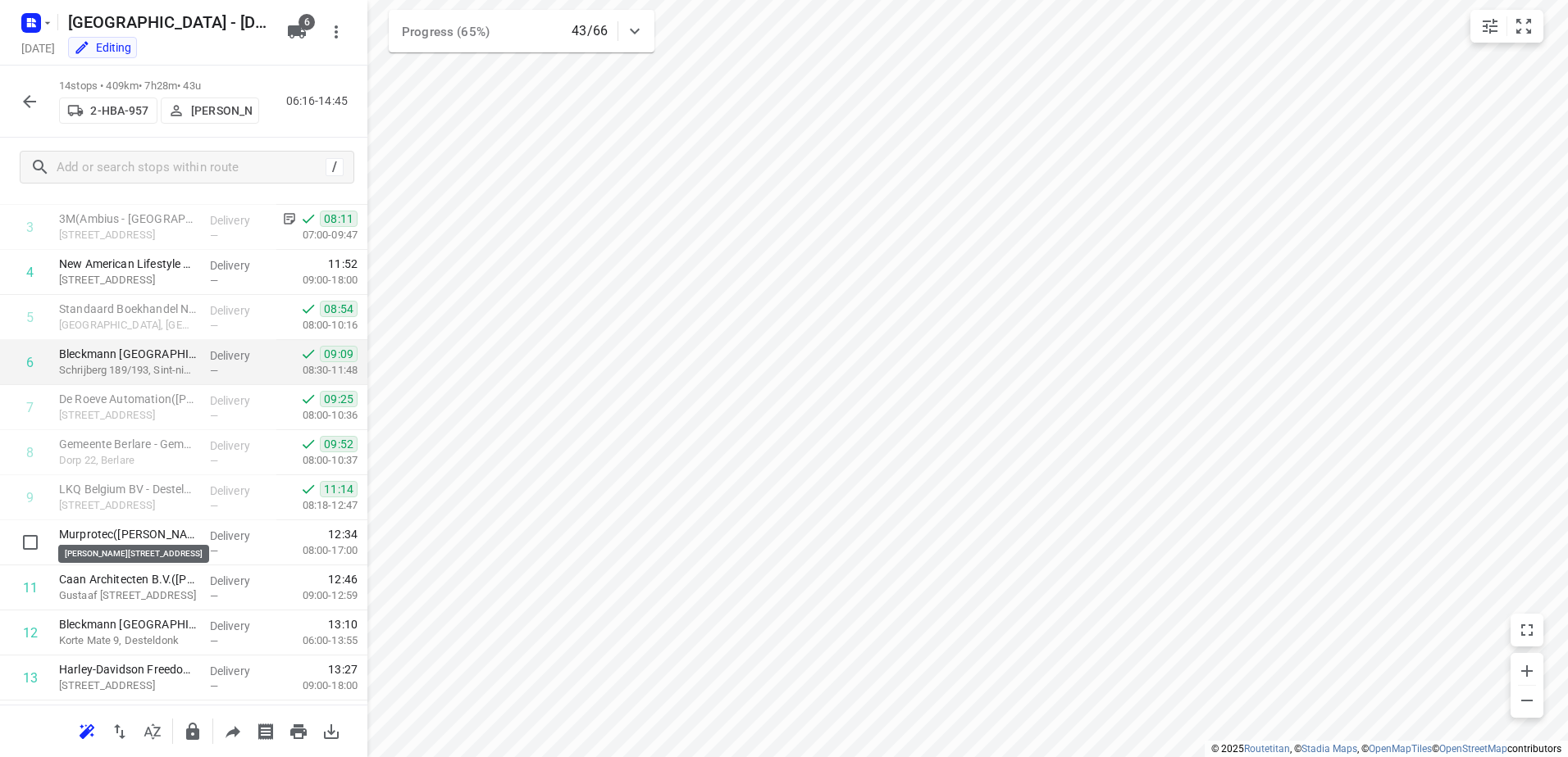
scroll to position [250, 0]
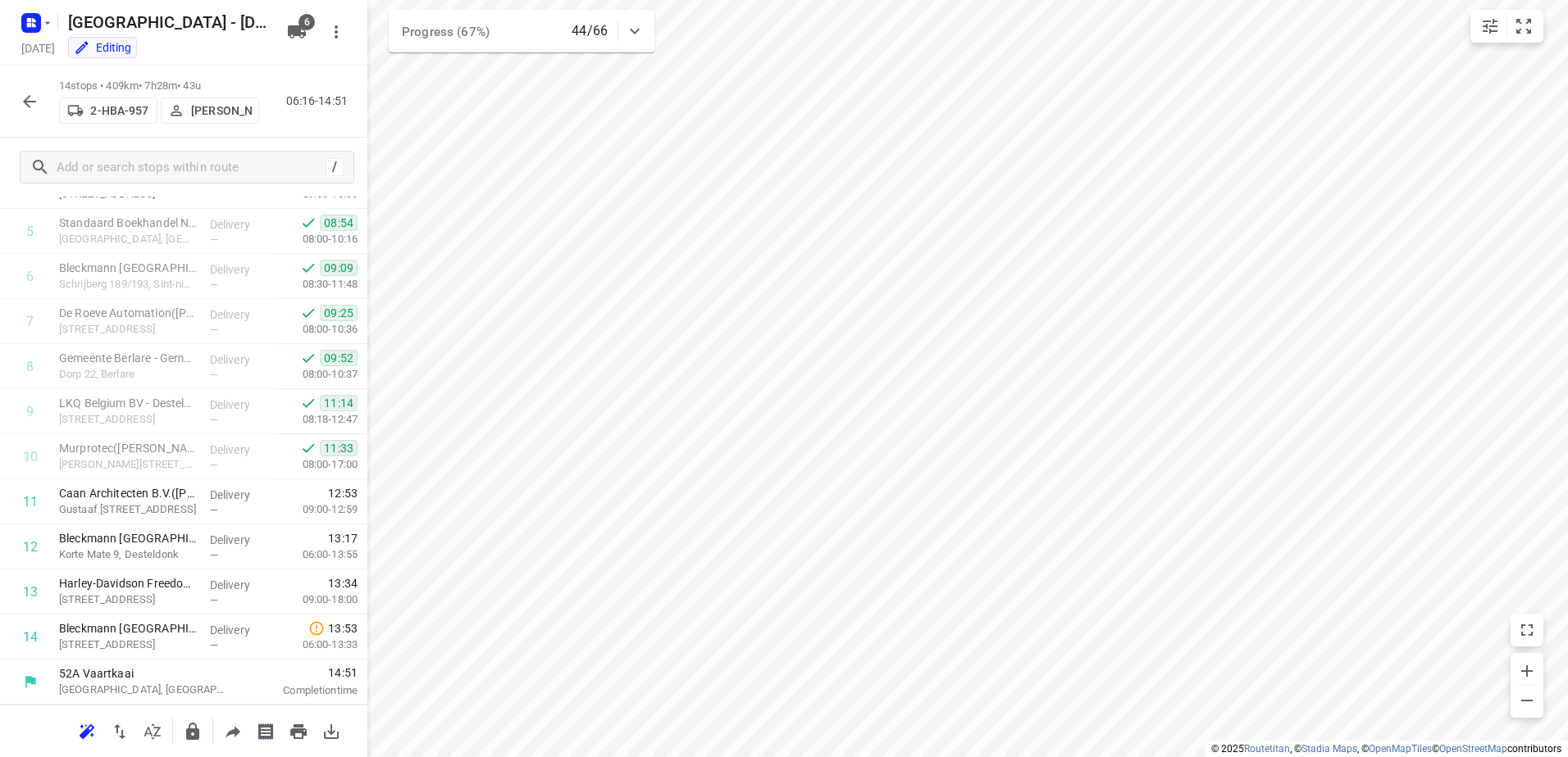
click at [14, 101] on button "button" at bounding box center [30, 101] width 32 height 32
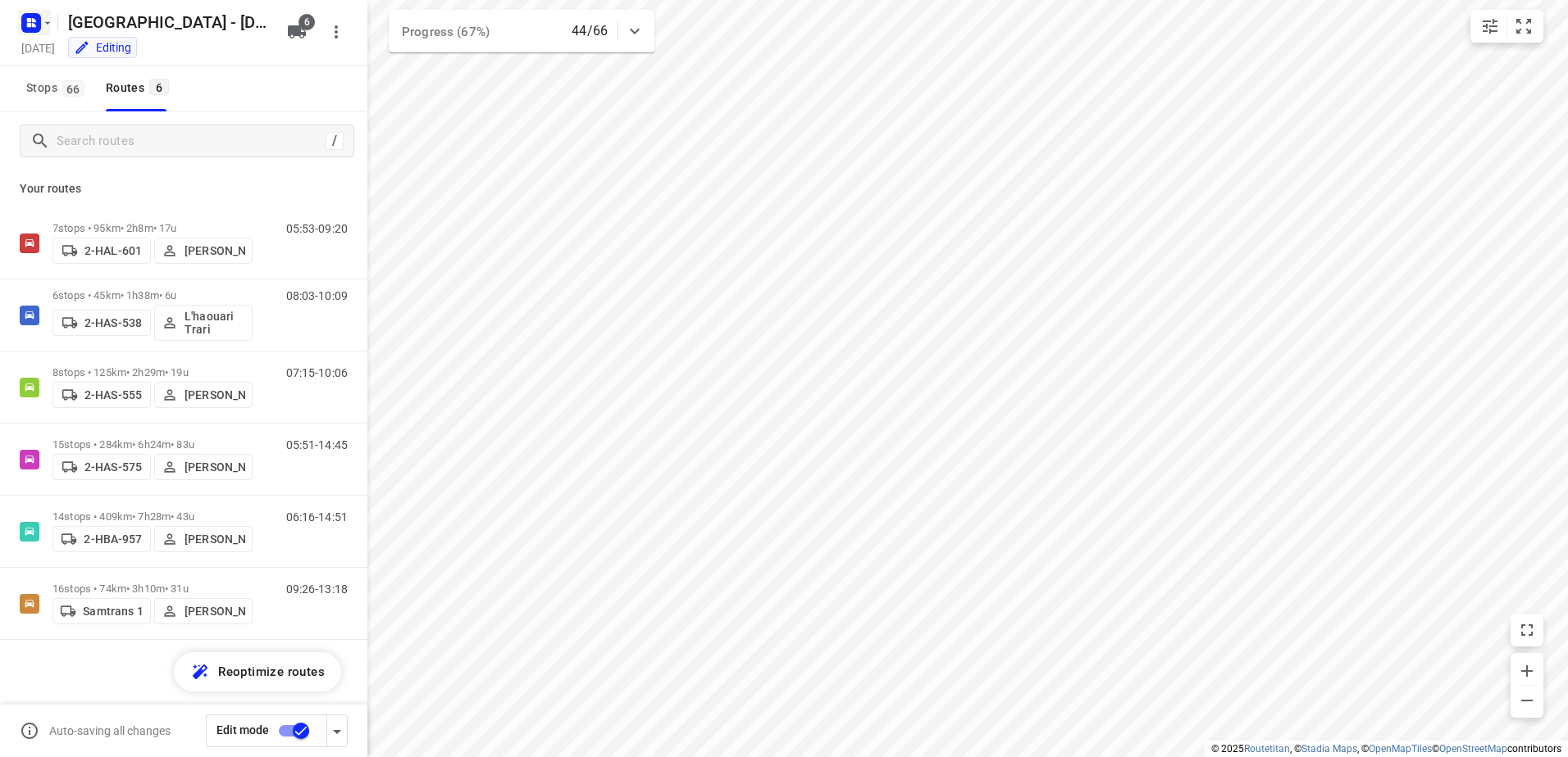
click at [41, 34] on icon "button" at bounding box center [31, 23] width 26 height 26
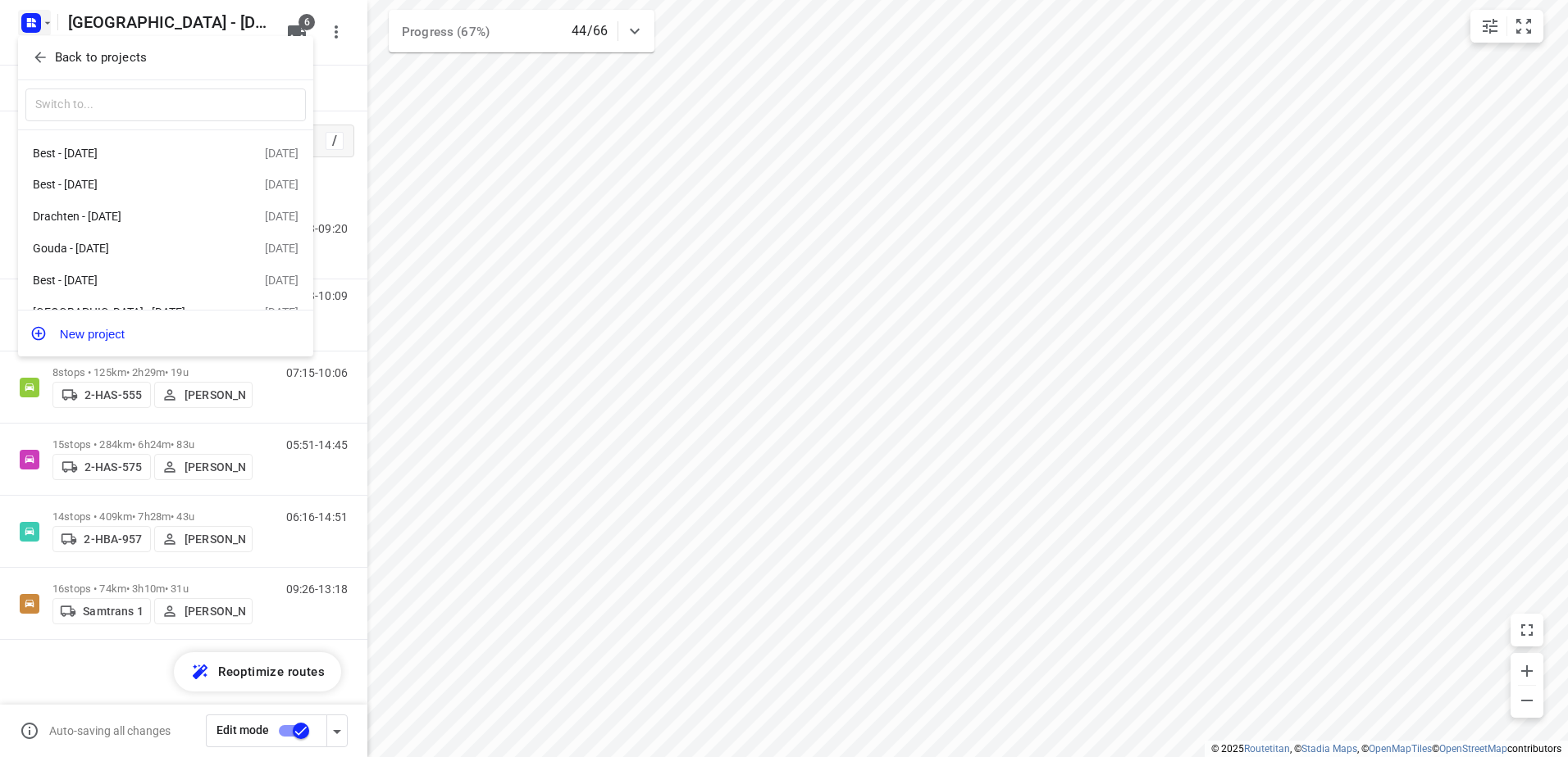
click at [32, 23] on div at bounding box center [784, 378] width 1568 height 757
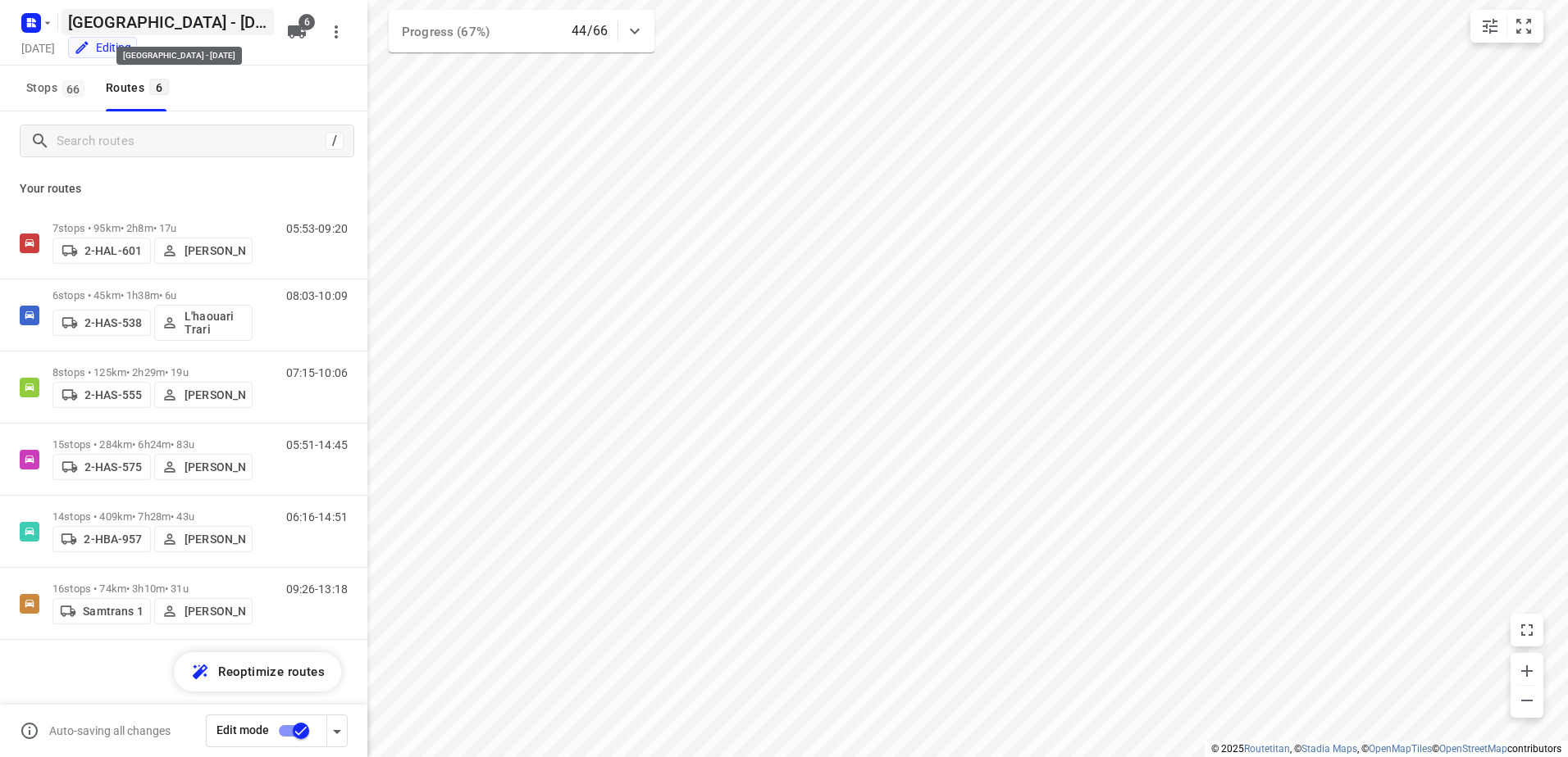
click at [109, 23] on h5 "[GEOGRAPHIC_DATA] - [DATE]" at bounding box center [167, 22] width 212 height 26
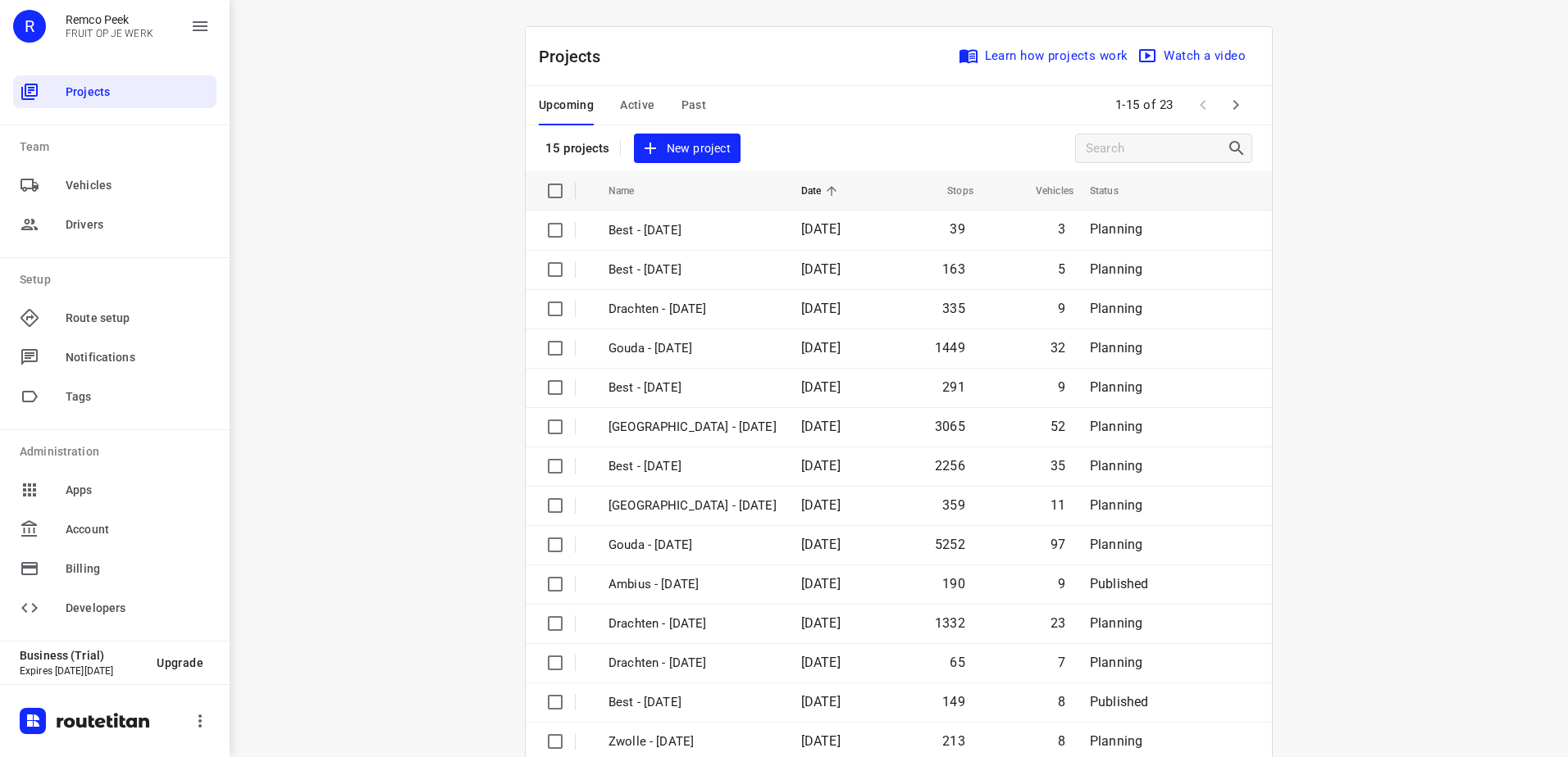
click at [648, 103] on div "Upcoming Active Past" at bounding box center [636, 106] width 193 height 40
click at [645, 105] on span "Active" at bounding box center [637, 105] width 34 height 21
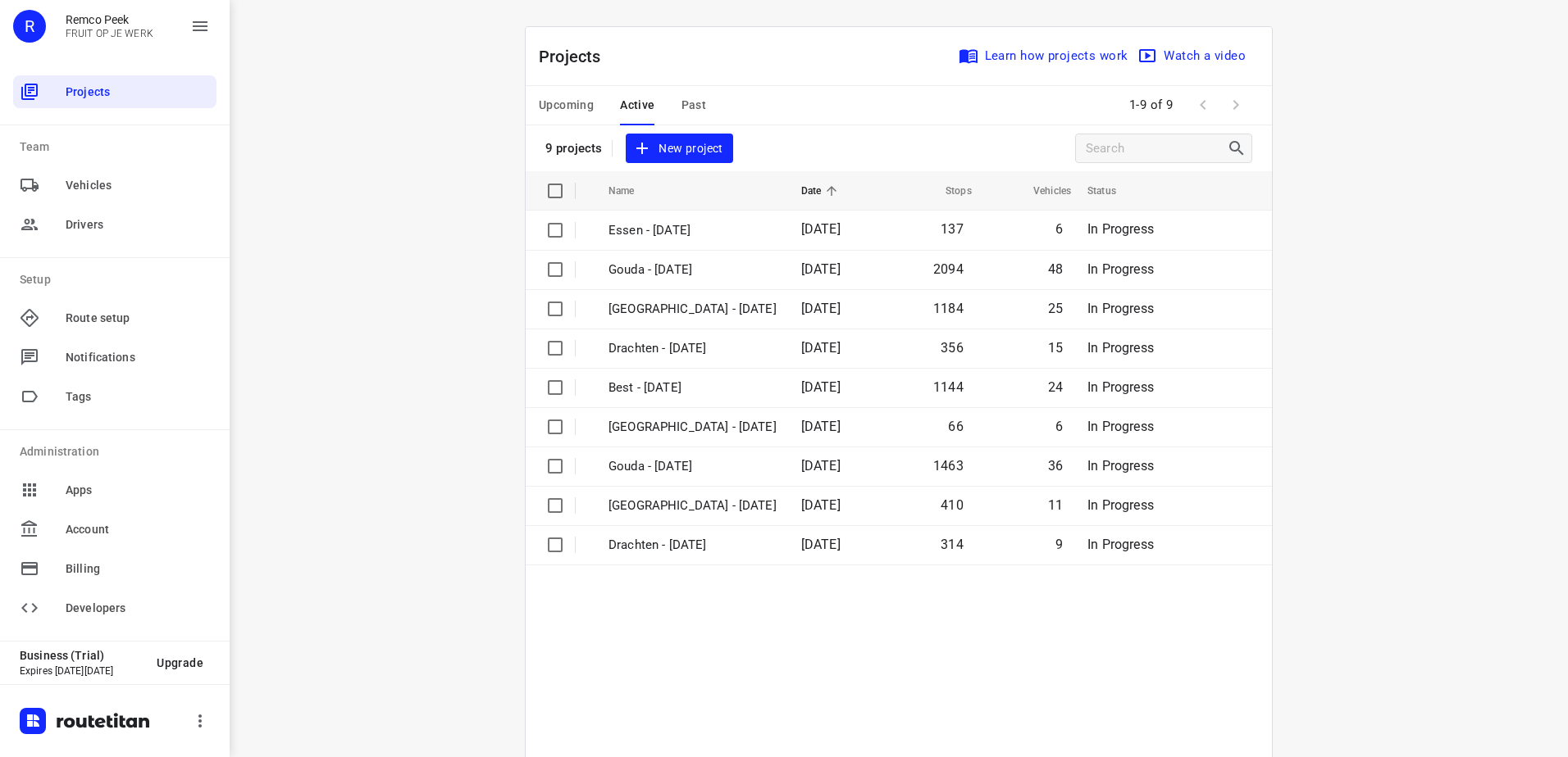
click at [666, 104] on div "Upcoming Active Past" at bounding box center [636, 106] width 193 height 40
click at [684, 106] on span "Past" at bounding box center [694, 105] width 25 height 21
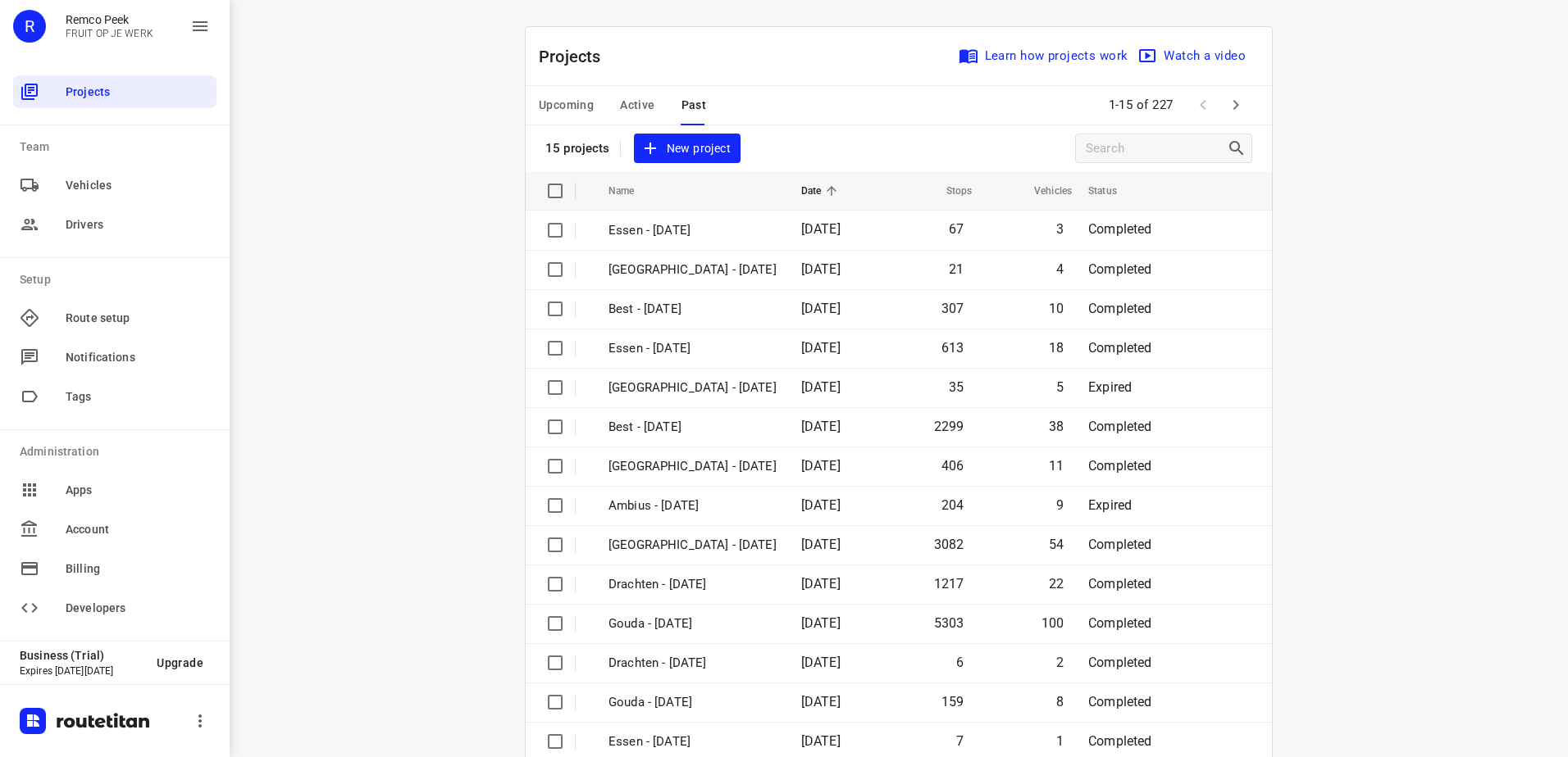
click at [561, 112] on span "Upcoming" at bounding box center [566, 105] width 55 height 21
